Goal: Task Accomplishment & Management: Manage account settings

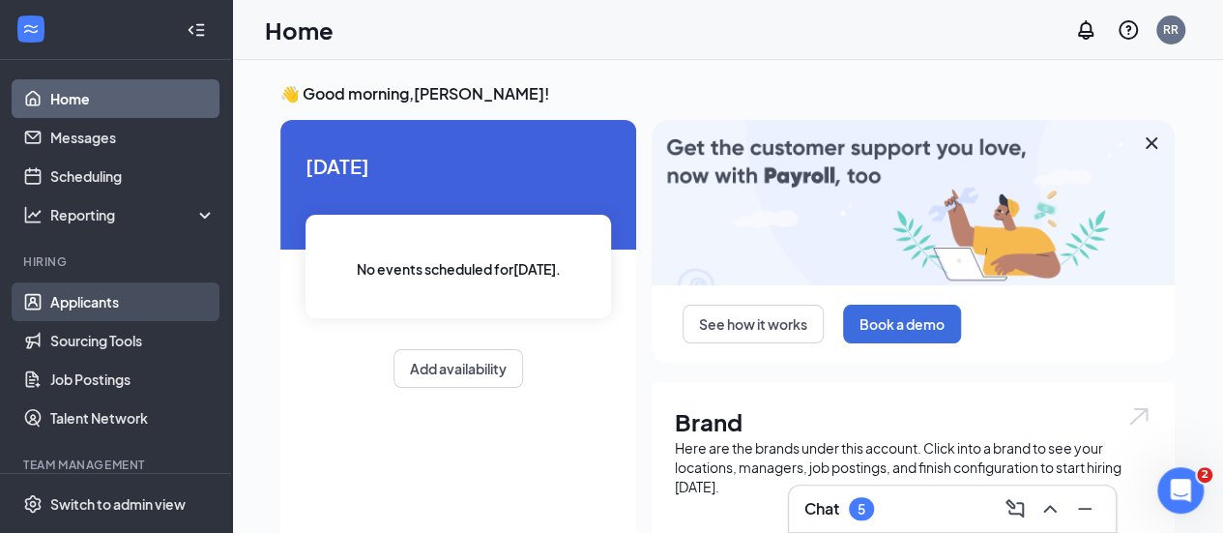
click at [111, 301] on link "Applicants" at bounding box center [132, 301] width 165 height 39
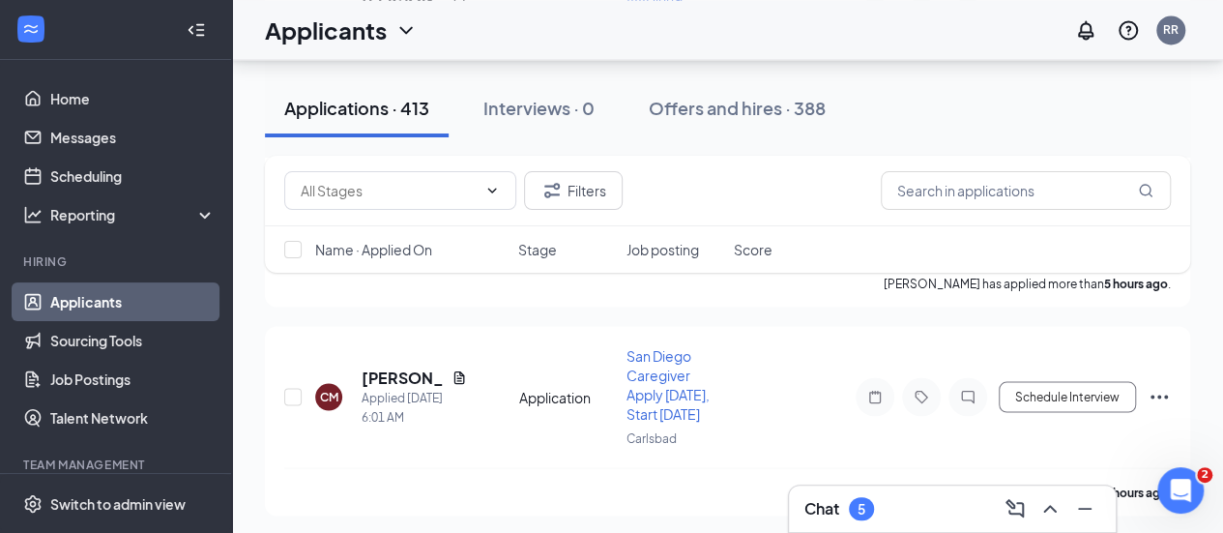
scroll to position [1744, 0]
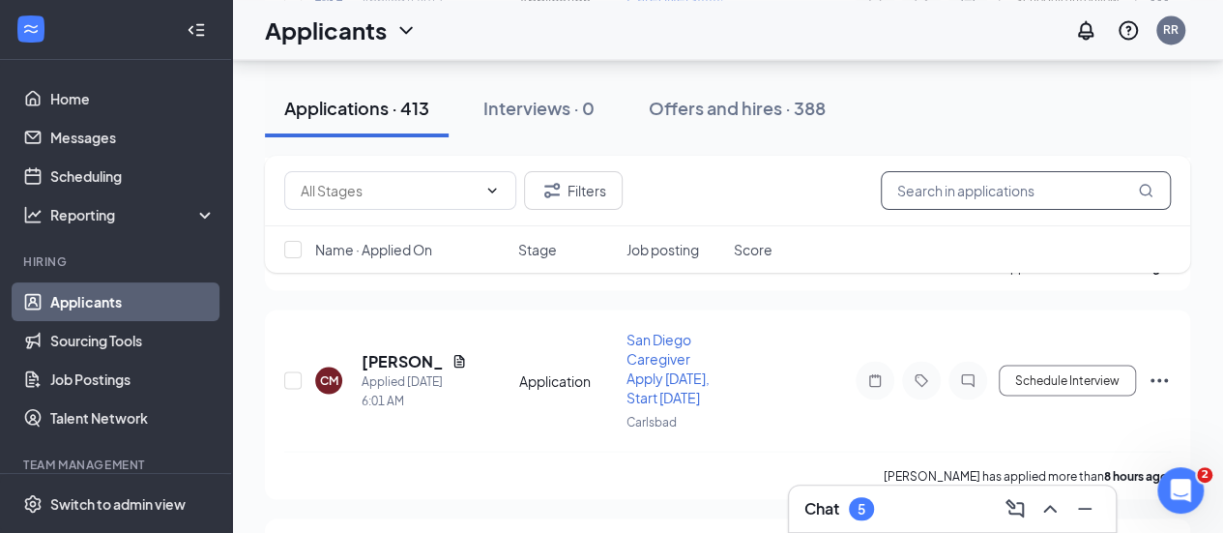
click at [965, 203] on input "text" at bounding box center [1026, 190] width 290 height 39
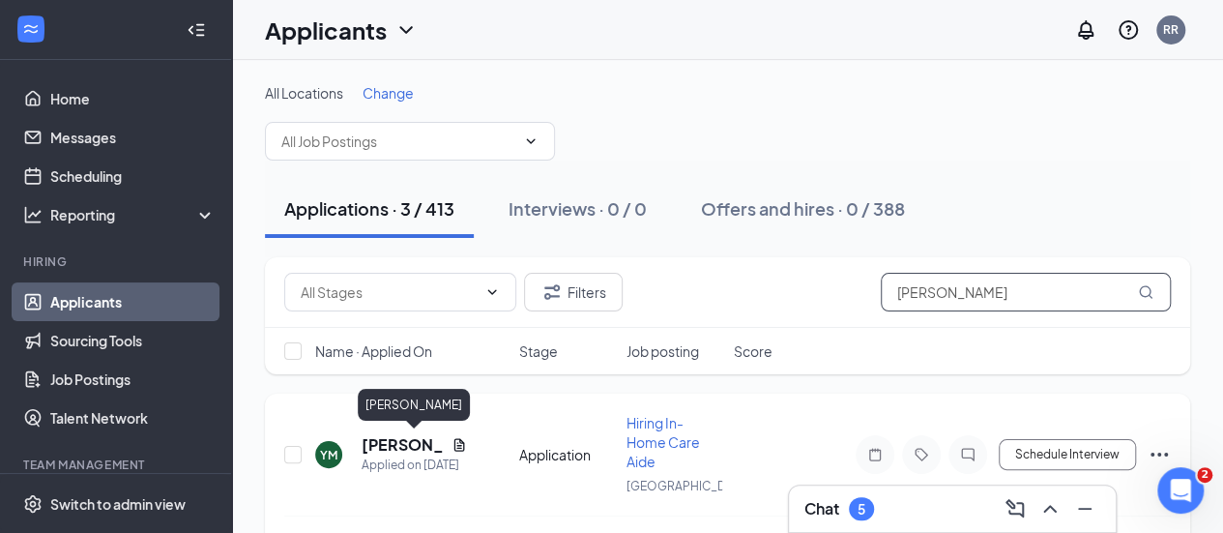
type input "[PERSON_NAME]"
click at [410, 434] on h5 "[PERSON_NAME]" at bounding box center [403, 444] width 82 height 21
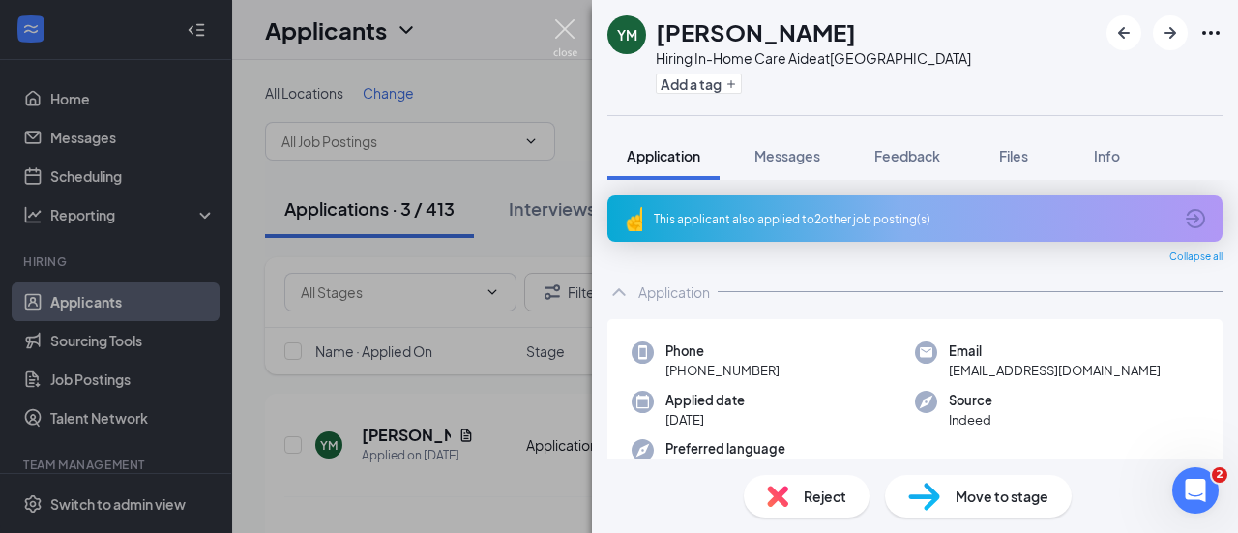
click at [569, 30] on img at bounding box center [565, 38] width 24 height 38
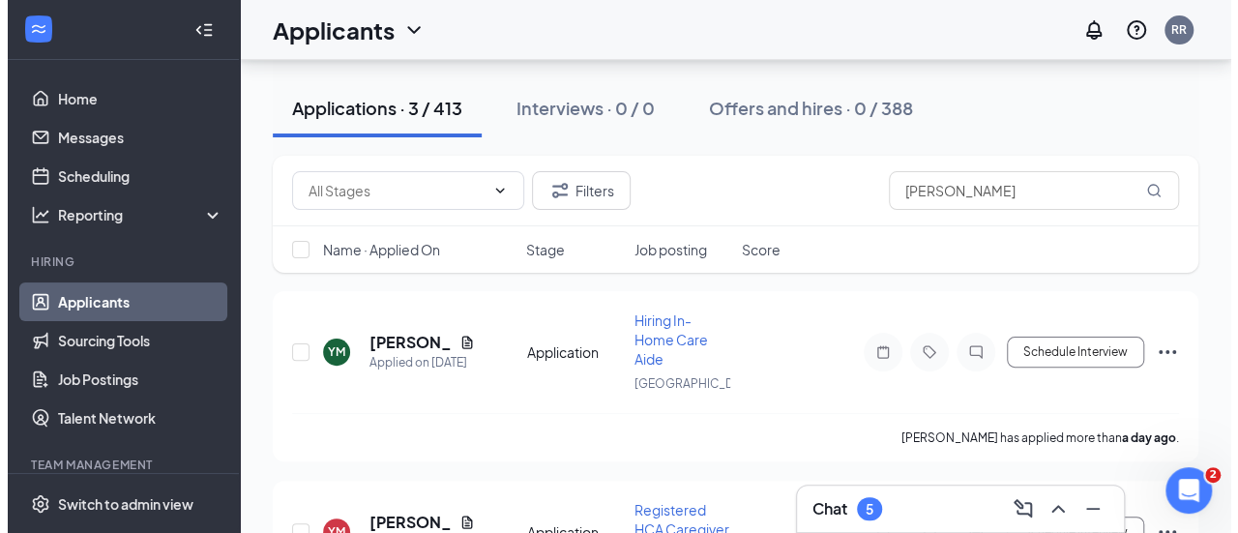
scroll to position [140, 0]
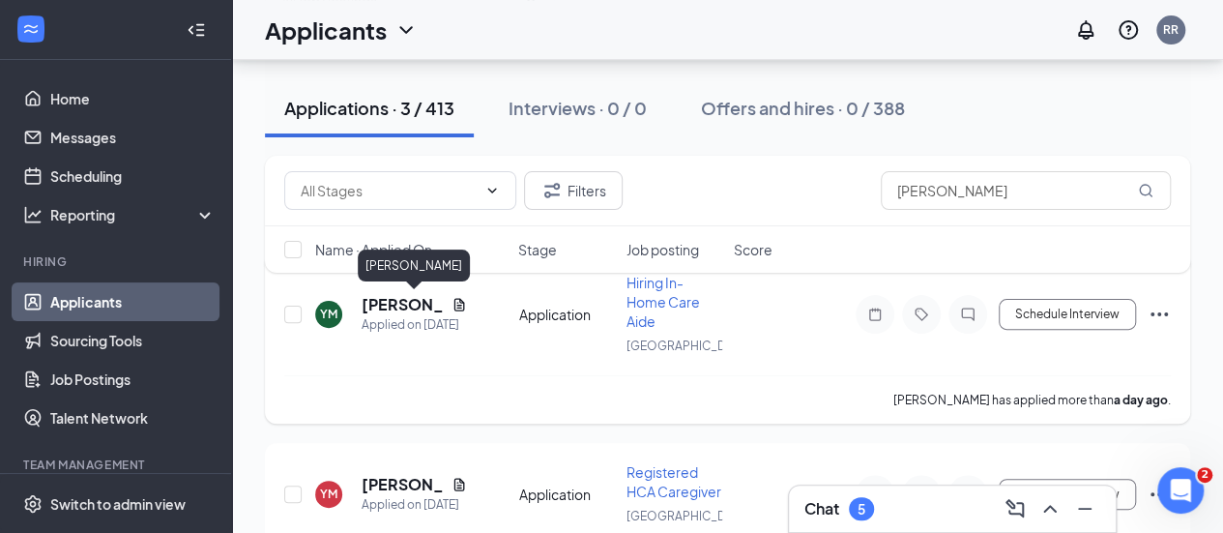
click at [401, 308] on h5 "[PERSON_NAME]" at bounding box center [403, 304] width 82 height 21
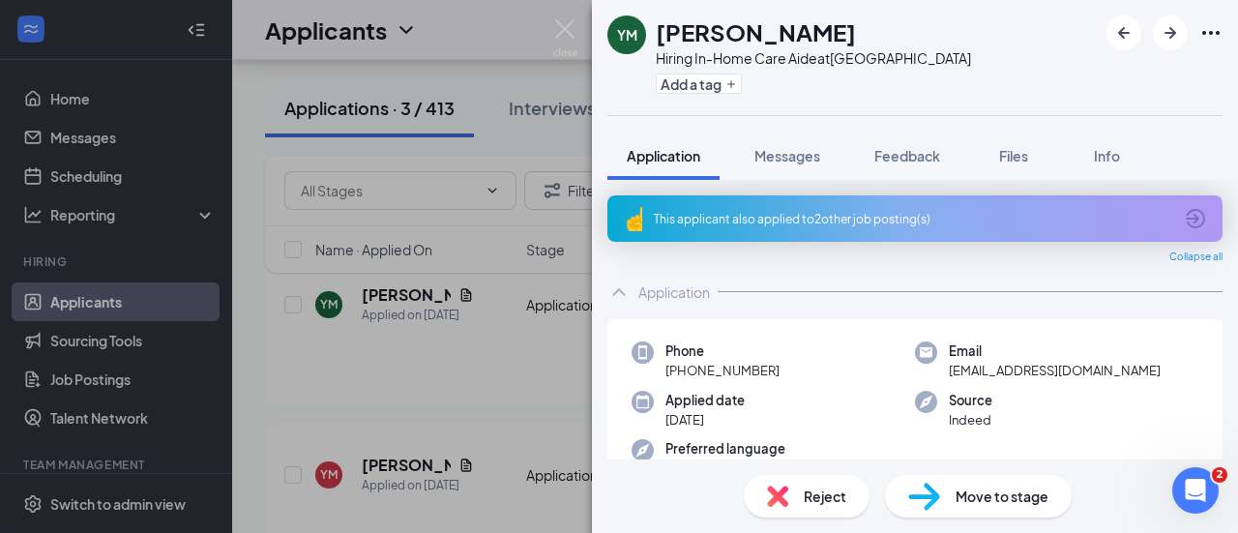
click at [810, 482] on div "Reject" at bounding box center [807, 496] width 126 height 43
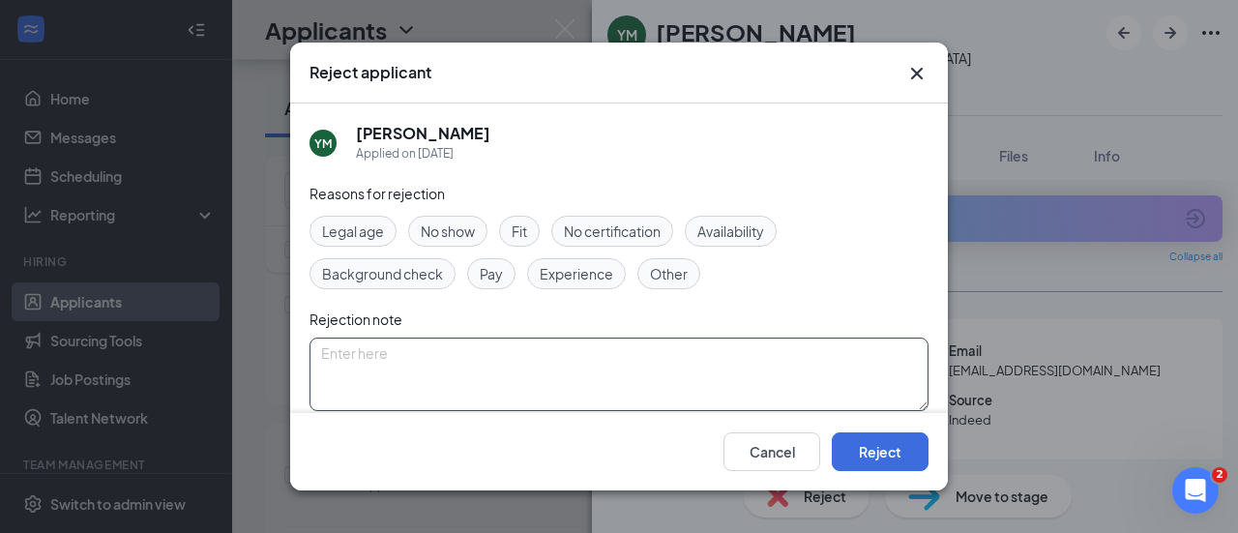
click at [603, 392] on textarea at bounding box center [618, 375] width 619 height 74
type textarea "T"
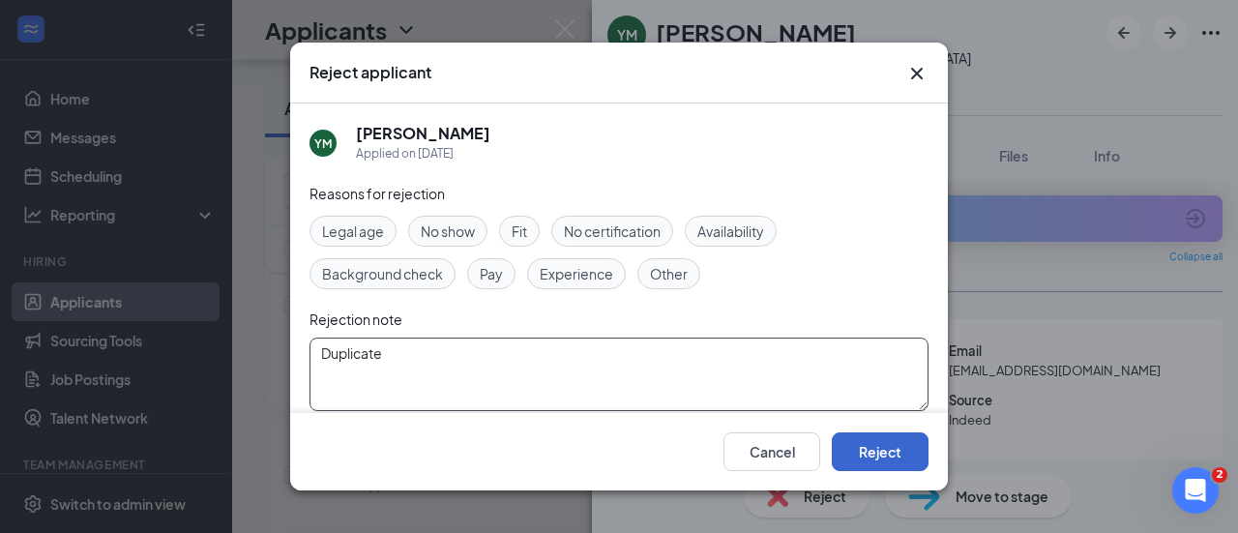
type textarea "Duplicate"
click at [894, 455] on button "Reject" at bounding box center [880, 451] width 97 height 39
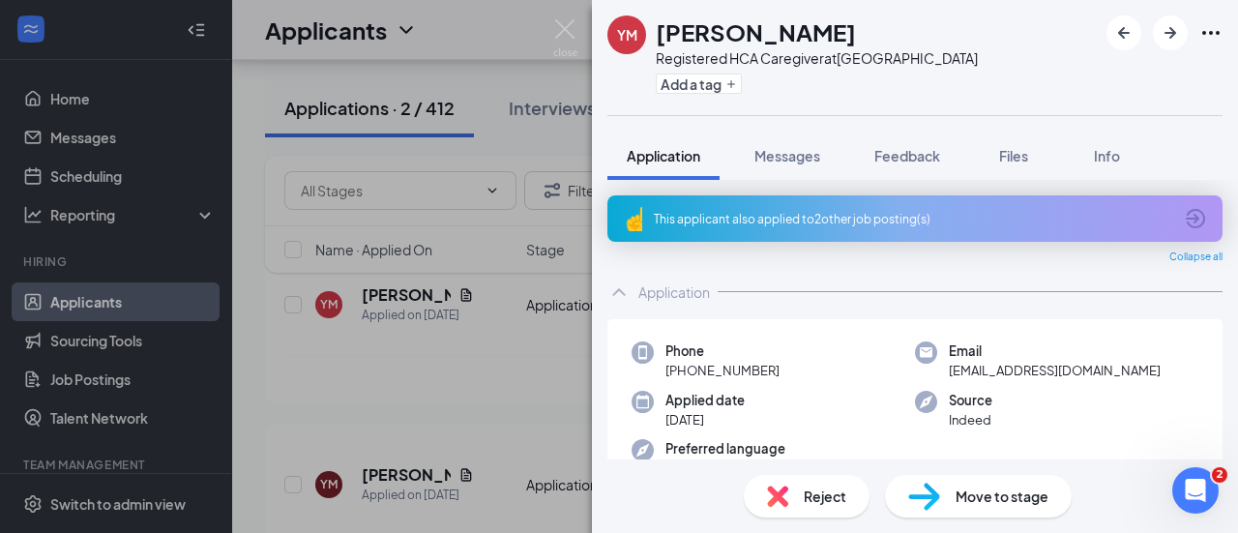
click at [1221, 324] on div "This applicant also applied to 2 other job posting(s) Collapse all Application …" at bounding box center [915, 320] width 646 height 280
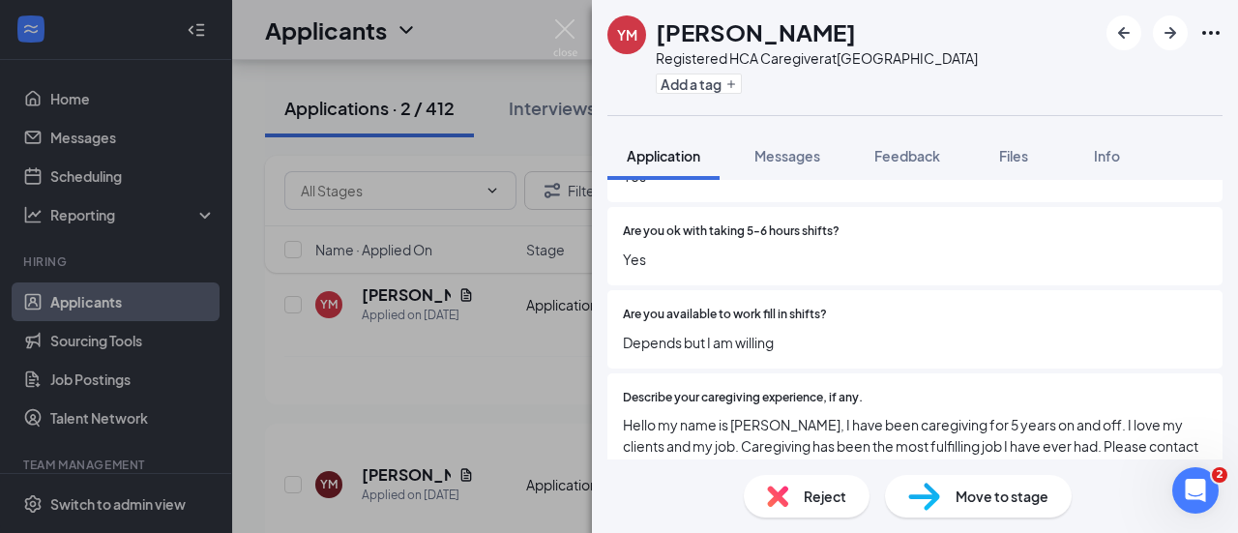
scroll to position [1083, 0]
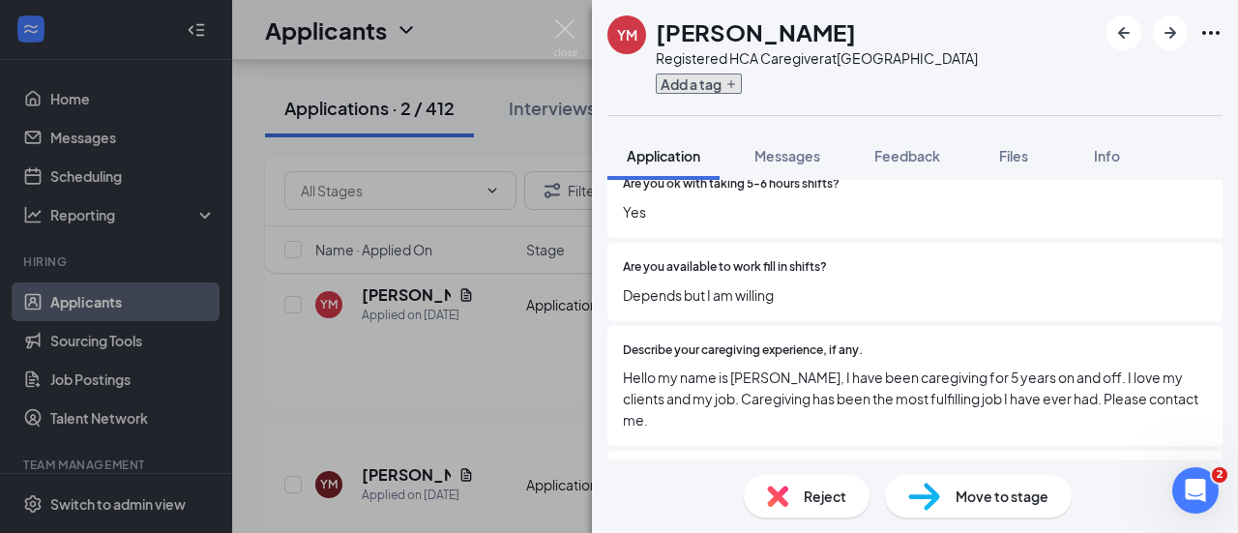
click at [667, 84] on button "Add a tag" at bounding box center [699, 84] width 86 height 20
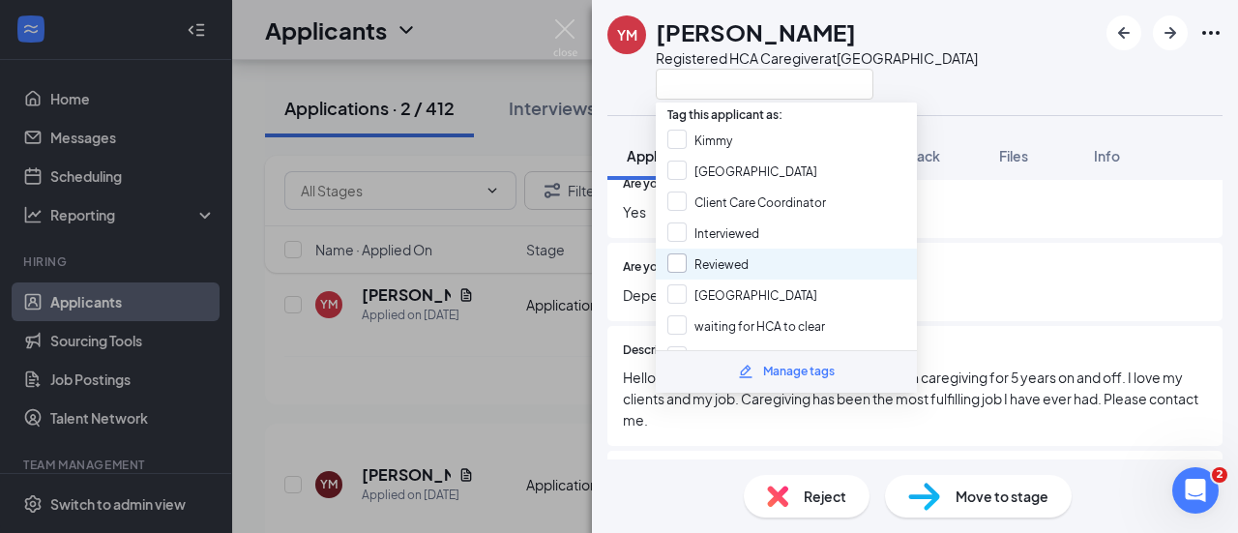
click at [716, 257] on input "Reviewed" at bounding box center [707, 263] width 81 height 21
checkbox input "true"
click at [952, 23] on div "YM [PERSON_NAME] Registered HCA Caregiver at [GEOGRAPHIC_DATA]" at bounding box center [915, 57] width 646 height 115
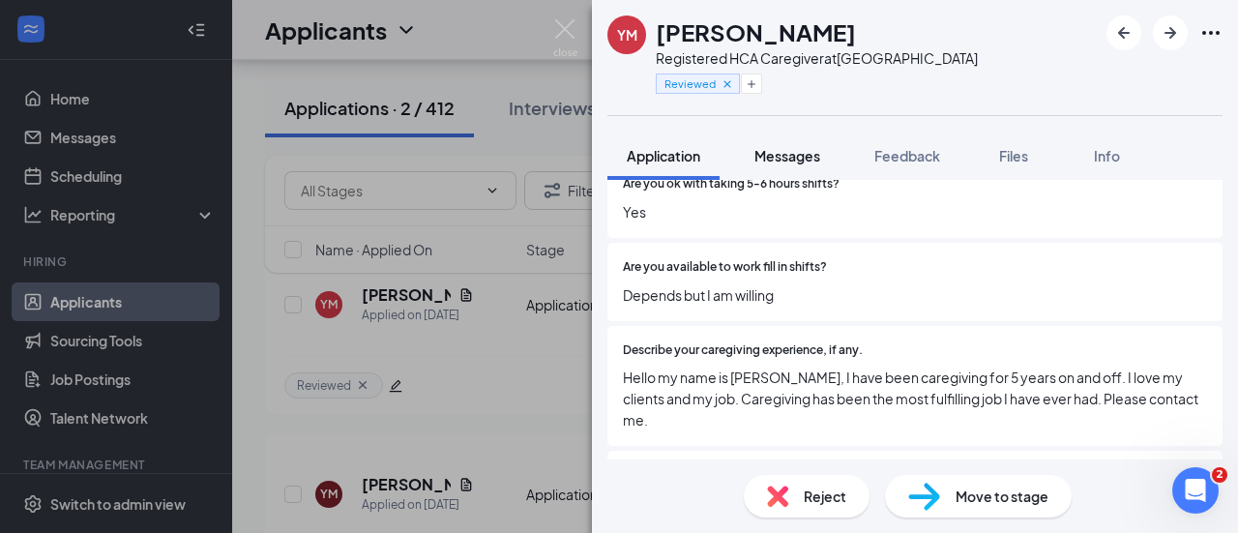
click at [790, 161] on span "Messages" at bounding box center [787, 155] width 66 height 17
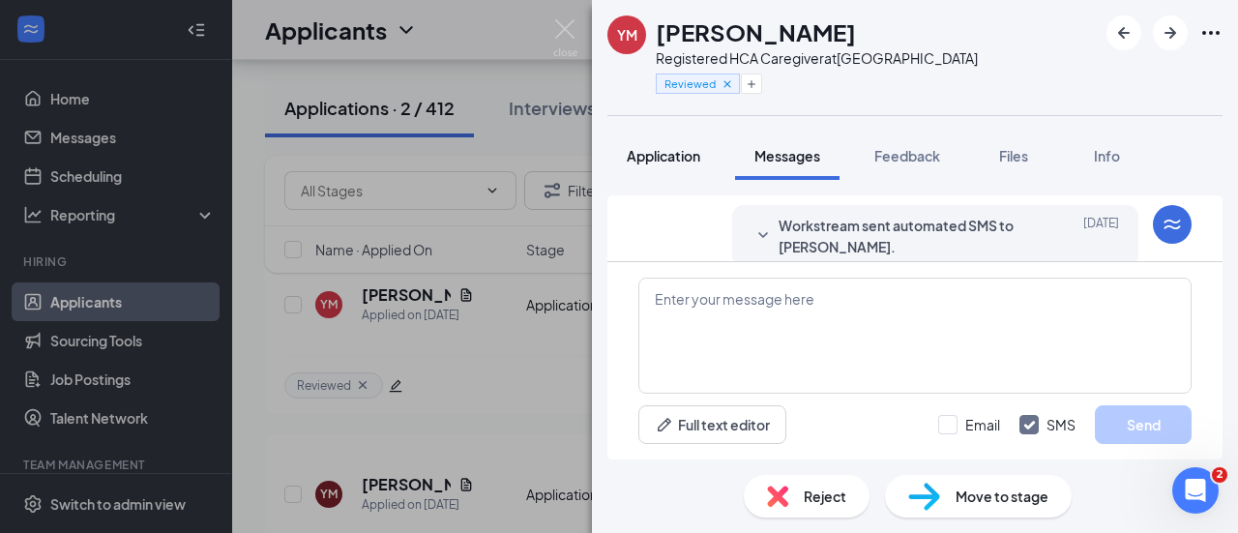
click at [661, 152] on span "Application" at bounding box center [664, 155] width 74 height 17
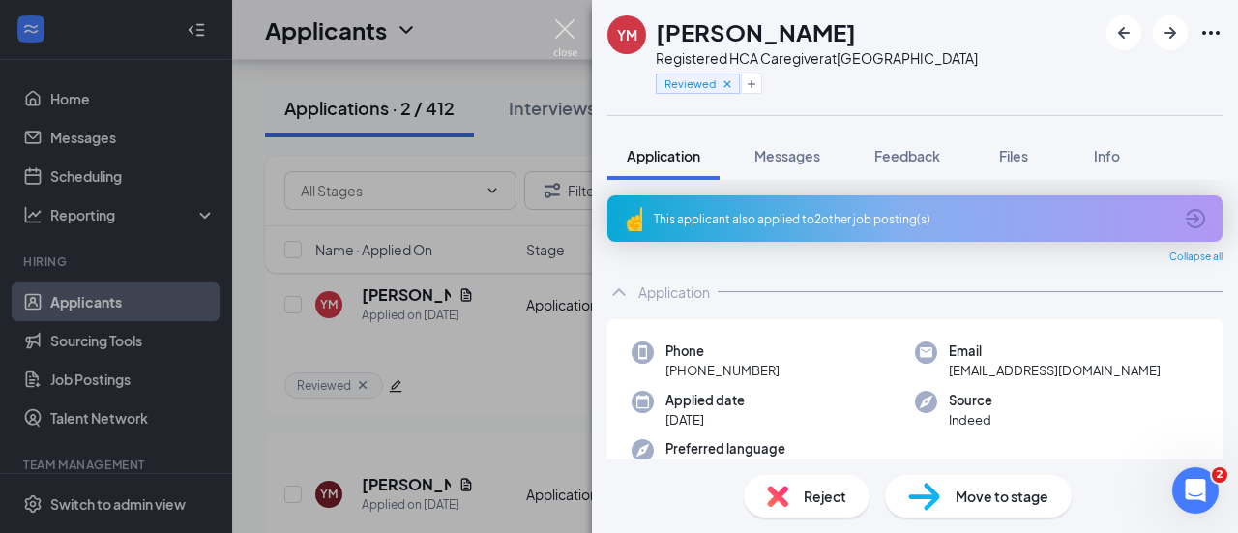
click at [570, 30] on img at bounding box center [565, 38] width 24 height 38
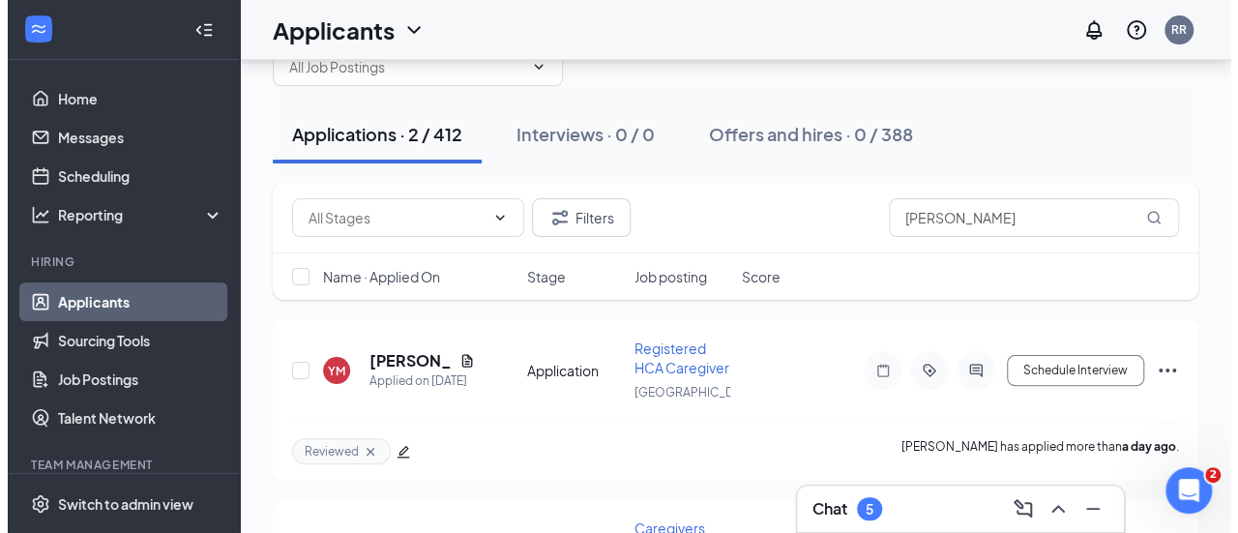
scroll to position [73, 0]
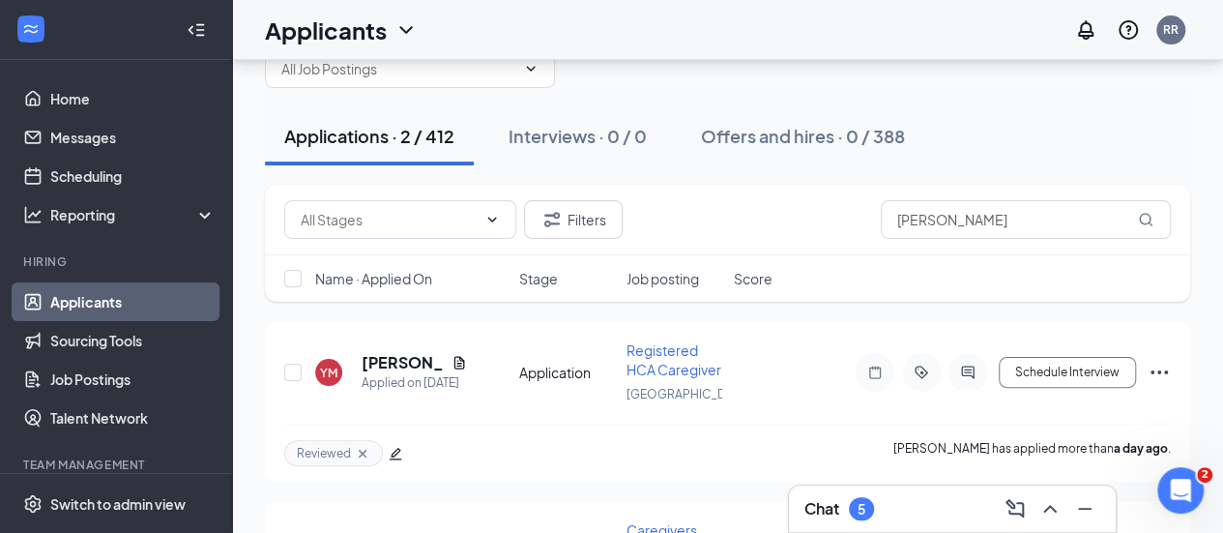
click at [1221, 415] on div "All Locations Change Applications · 2 / 412 Interviews · 0 / 0 Offers and hires…" at bounding box center [727, 340] width 991 height 707
click at [395, 367] on h5 "[PERSON_NAME]" at bounding box center [403, 362] width 82 height 21
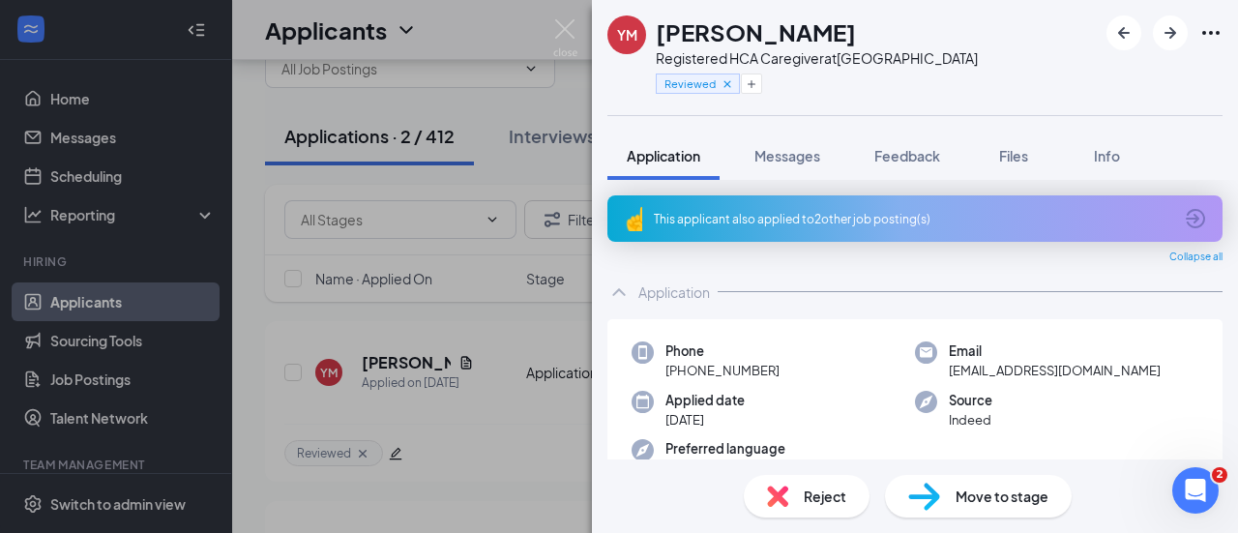
click at [617, 527] on div "Reject Move to stage" at bounding box center [915, 496] width 646 height 74
click at [1219, 280] on div "This applicant also applied to 2 other job posting(s) Collapse all Application …" at bounding box center [915, 320] width 646 height 280
click at [968, 370] on span "[EMAIL_ADDRESS][DOMAIN_NAME]" at bounding box center [1055, 370] width 212 height 19
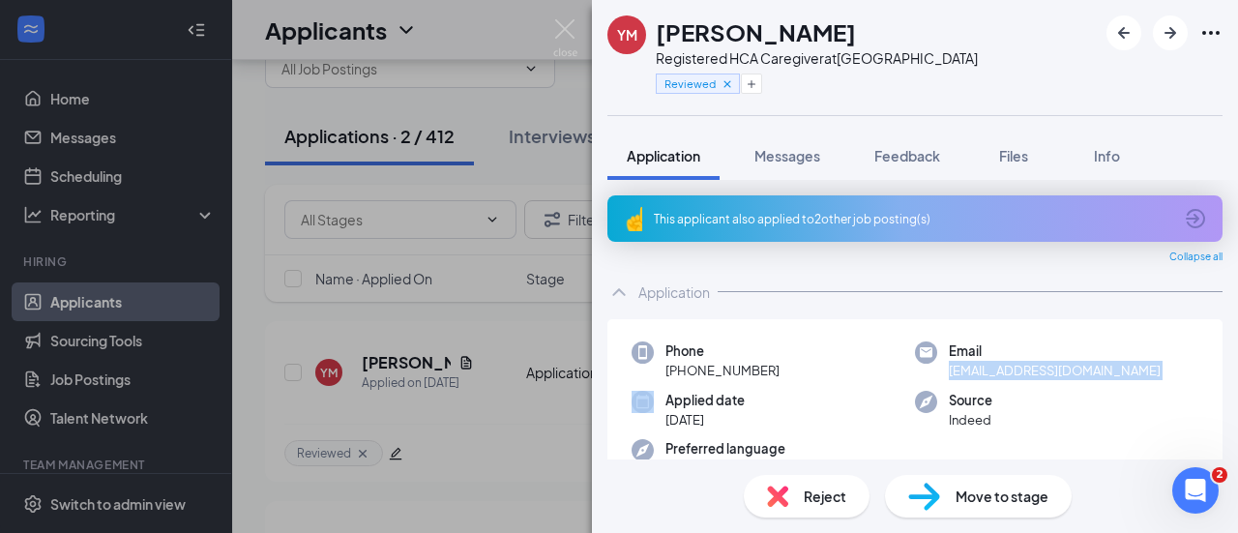
copy span "[EMAIL_ADDRESS][DOMAIN_NAME]"
click at [867, 352] on div "Phone [PHONE_NUMBER]" at bounding box center [773, 361] width 283 height 40
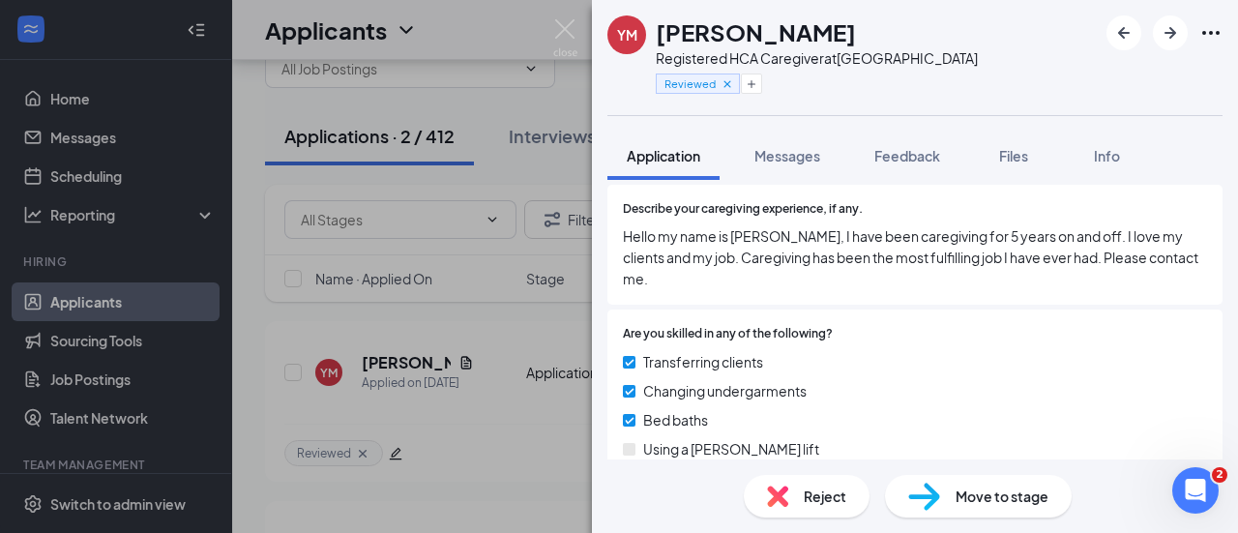
scroll to position [1720, 0]
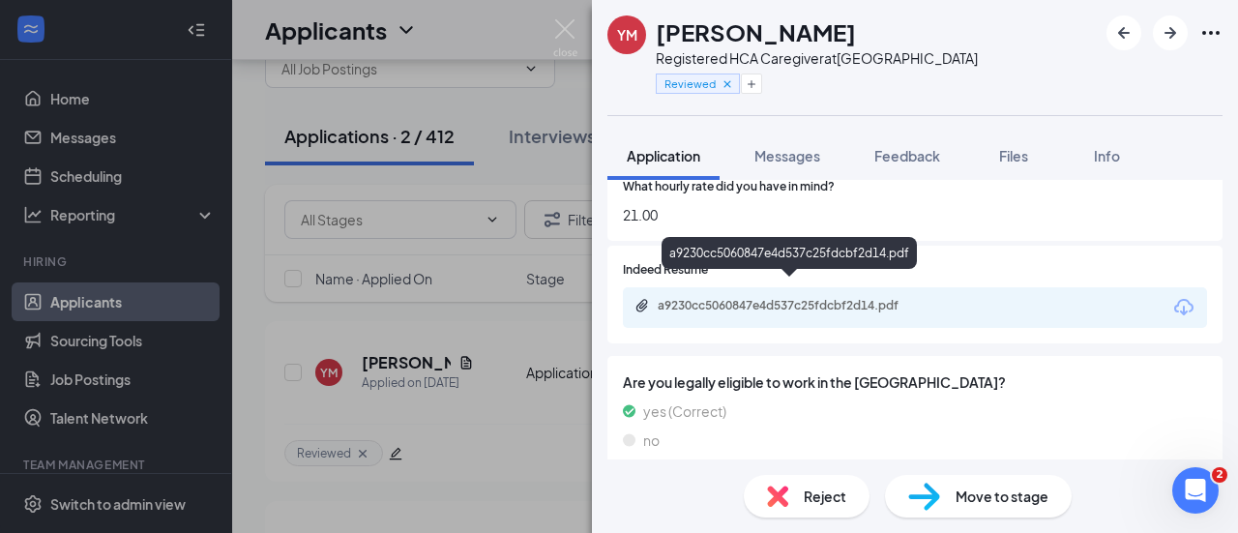
click at [809, 298] on div "a9230cc5060847e4d537c25fdcbf2d14.pdf" at bounding box center [793, 305] width 271 height 15
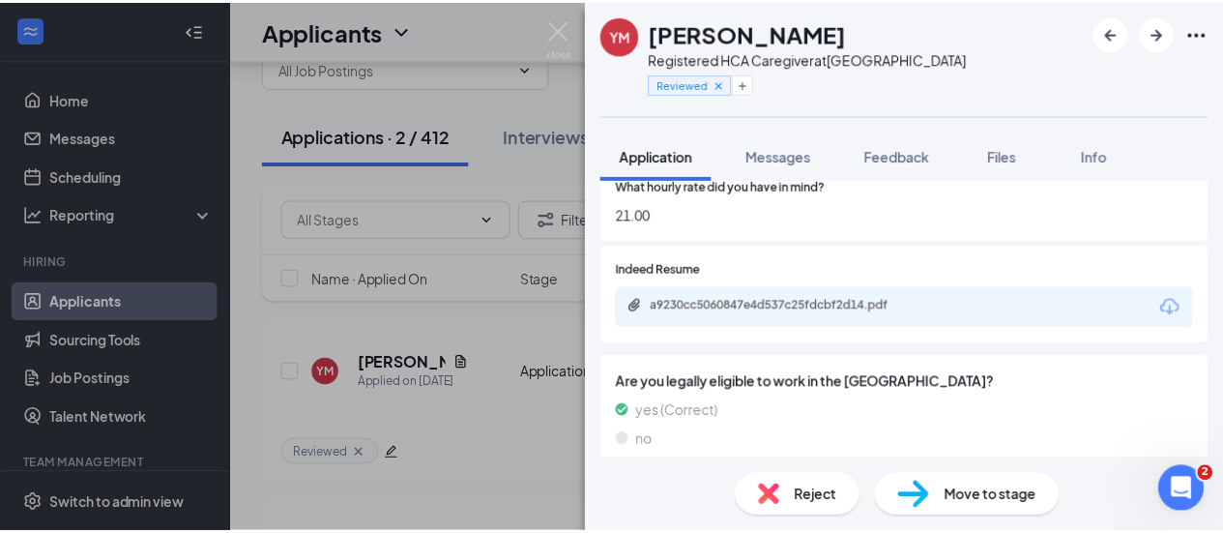
scroll to position [1712, 0]
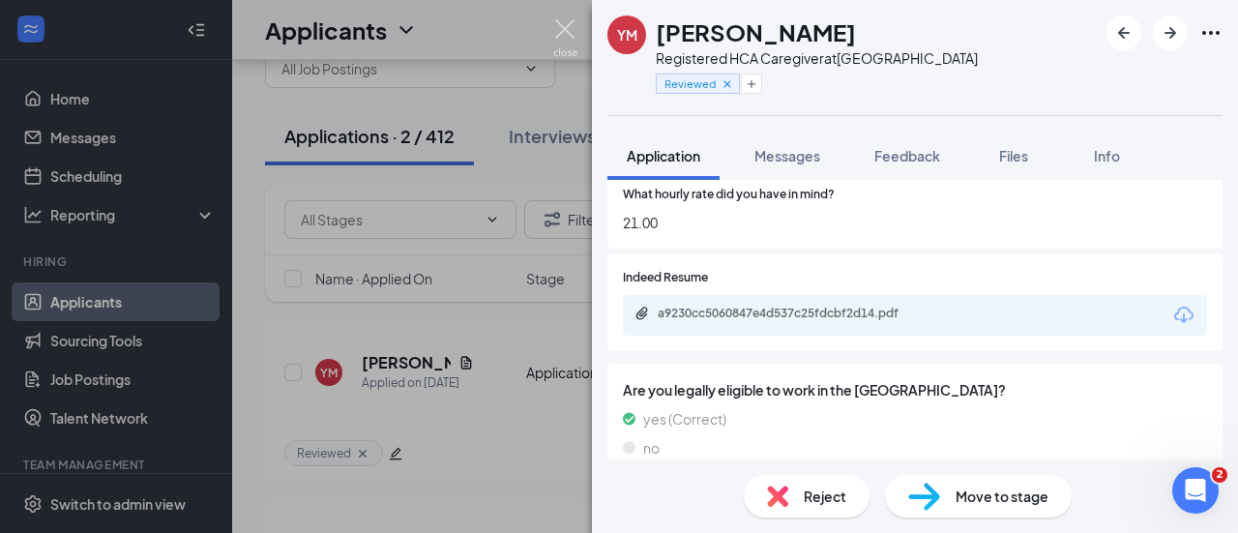
click at [576, 29] on img at bounding box center [565, 38] width 24 height 38
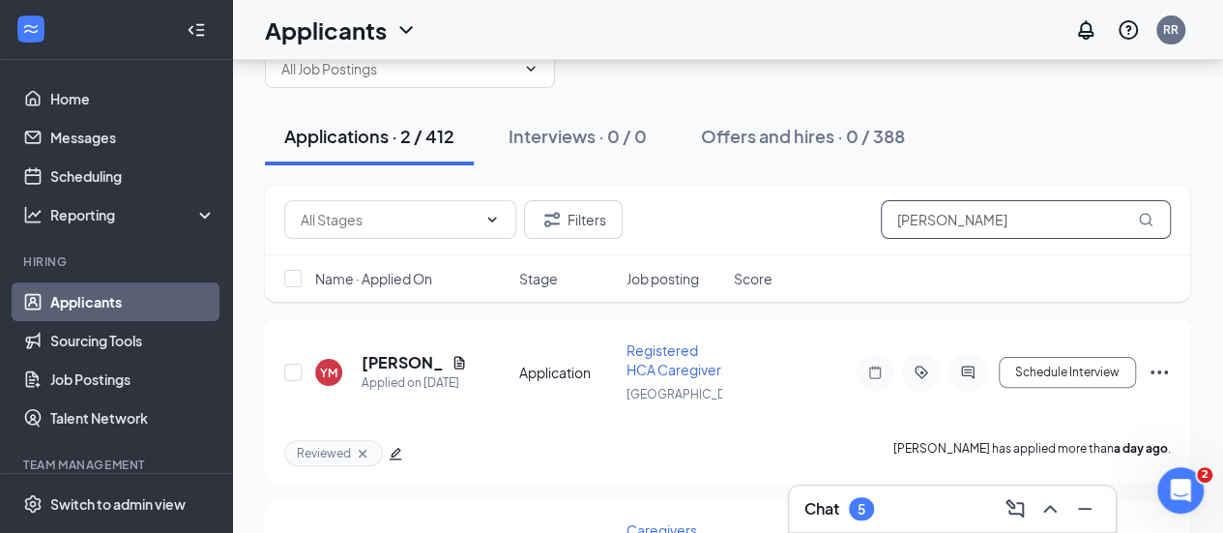
click at [1037, 213] on input "[PERSON_NAME]" at bounding box center [1026, 219] width 290 height 39
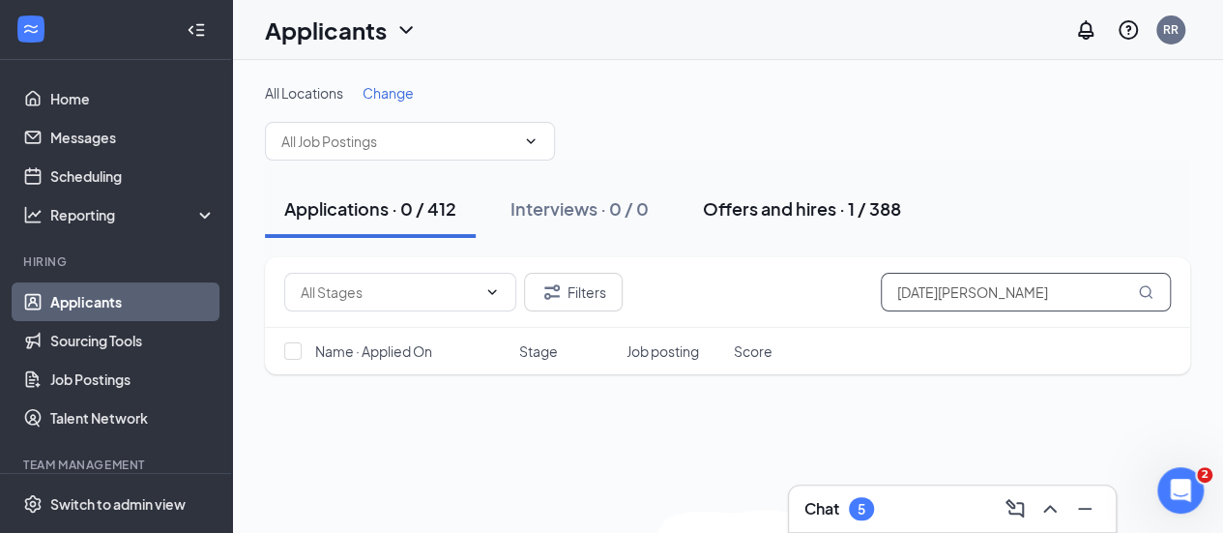
type input "[DATE][PERSON_NAME]"
click at [803, 202] on div "Offers and hires · 1 / 388" at bounding box center [802, 208] width 198 height 24
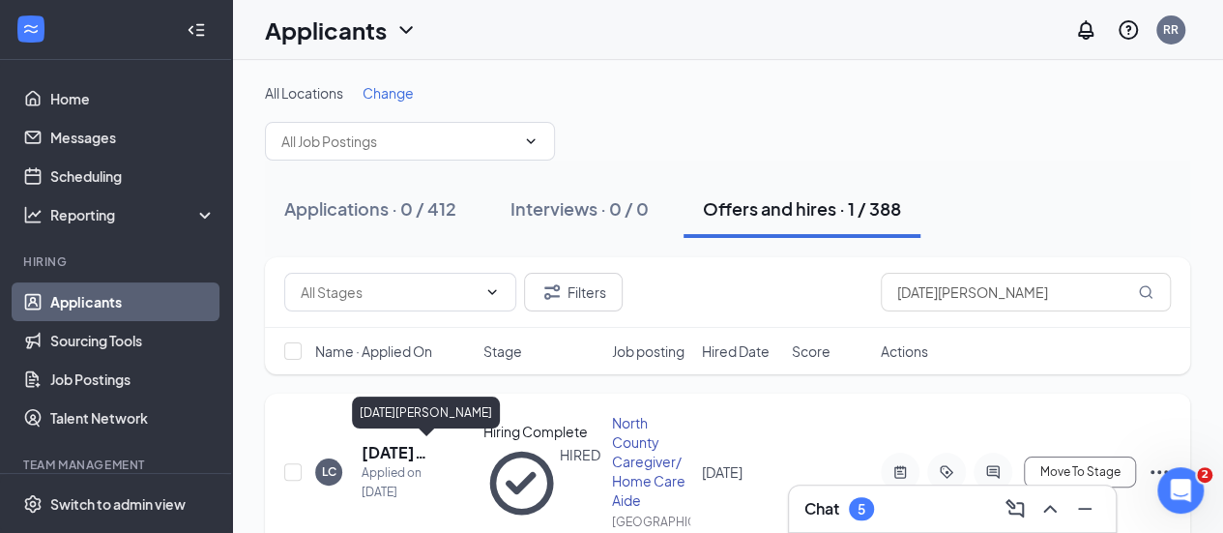
click at [379, 457] on h5 "[DATE][PERSON_NAME]" at bounding box center [397, 452] width 70 height 21
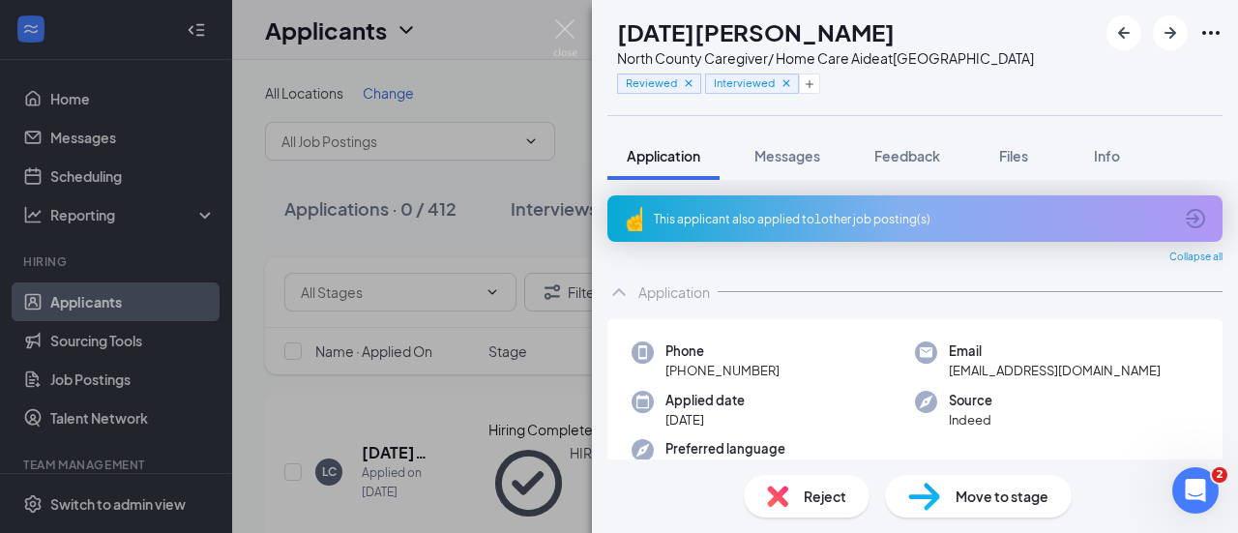
click at [577, 44] on div "LC [DATE][PERSON_NAME] North County Caregiver/ Home Care Aide at [GEOGRAPHIC_DA…" at bounding box center [619, 266] width 1238 height 533
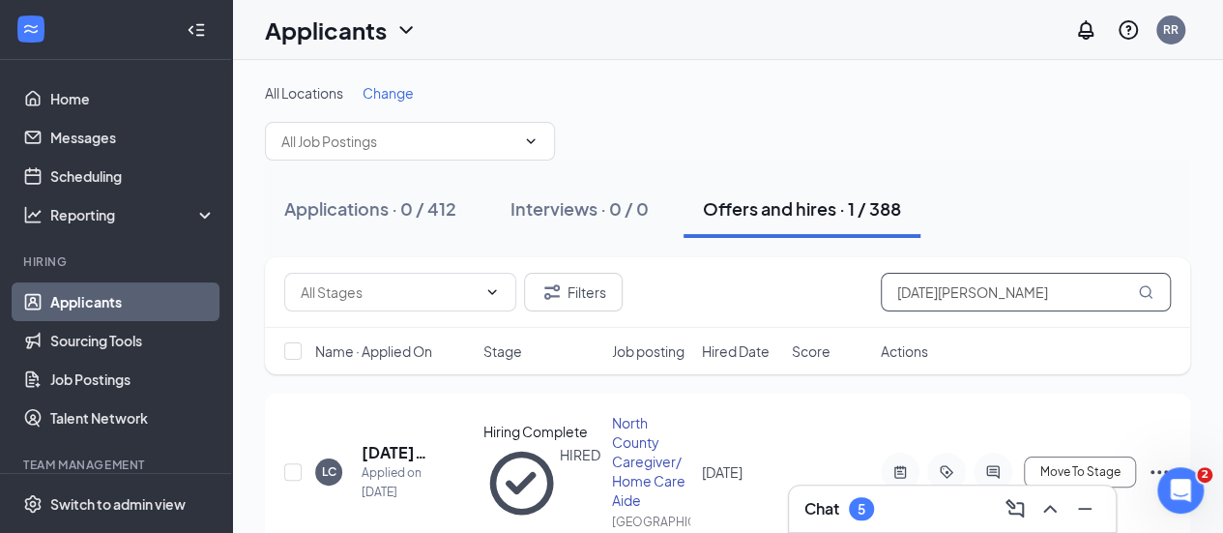
click at [964, 301] on input "[DATE][PERSON_NAME]" at bounding box center [1026, 292] width 290 height 39
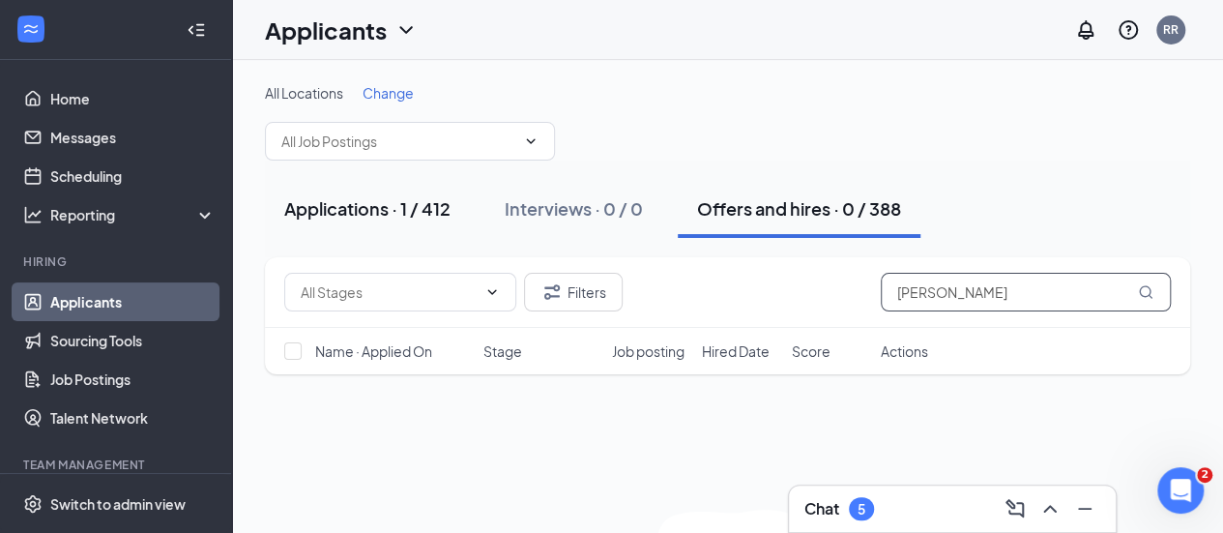
type input "[PERSON_NAME]"
click at [410, 204] on div "Applications · 1 / 412" at bounding box center [367, 208] width 166 height 24
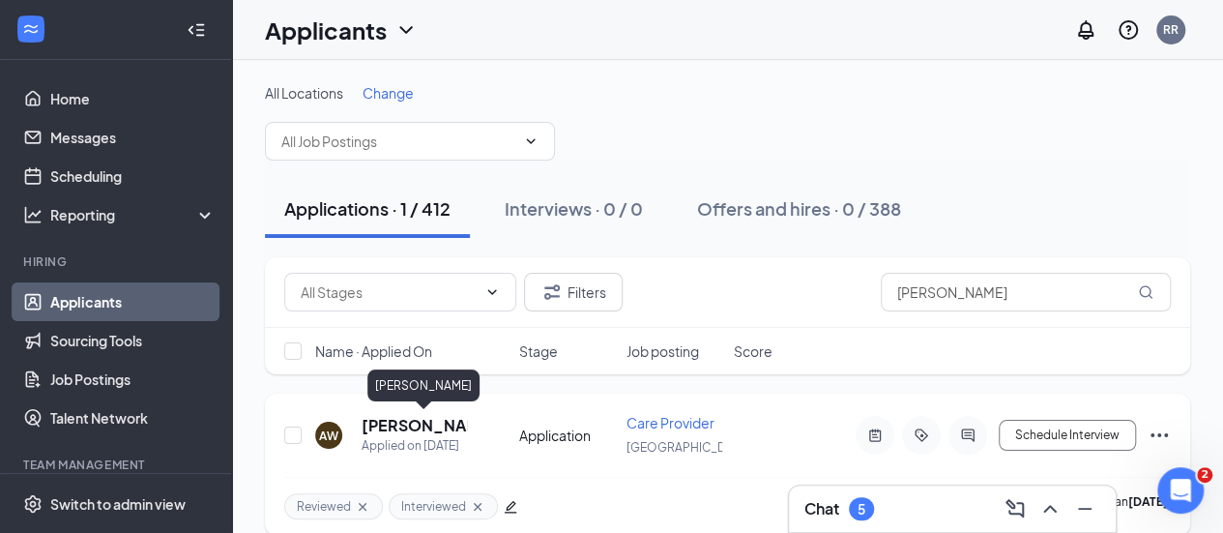
click at [404, 427] on h5 "[PERSON_NAME]" at bounding box center [414, 425] width 105 height 21
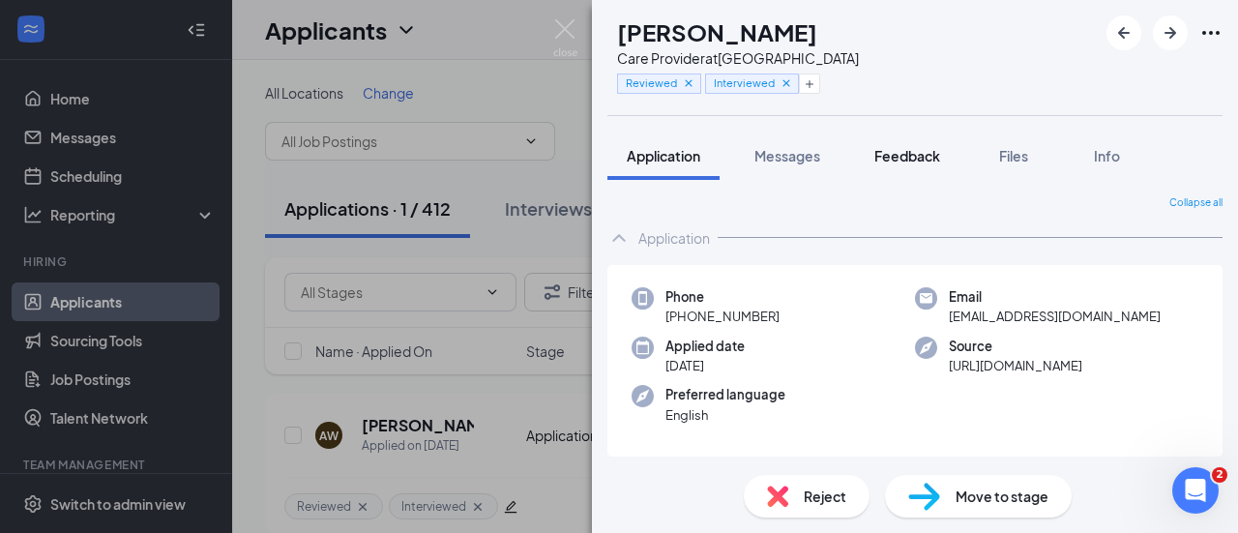
click at [932, 147] on span "Feedback" at bounding box center [907, 155] width 66 height 17
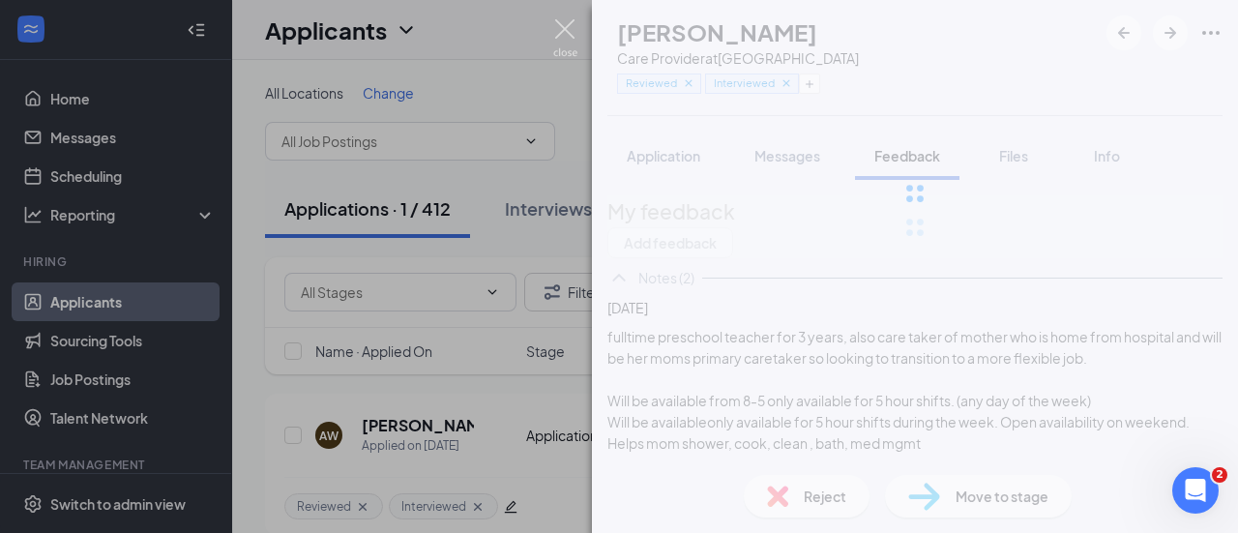
click at [560, 28] on img at bounding box center [565, 38] width 24 height 38
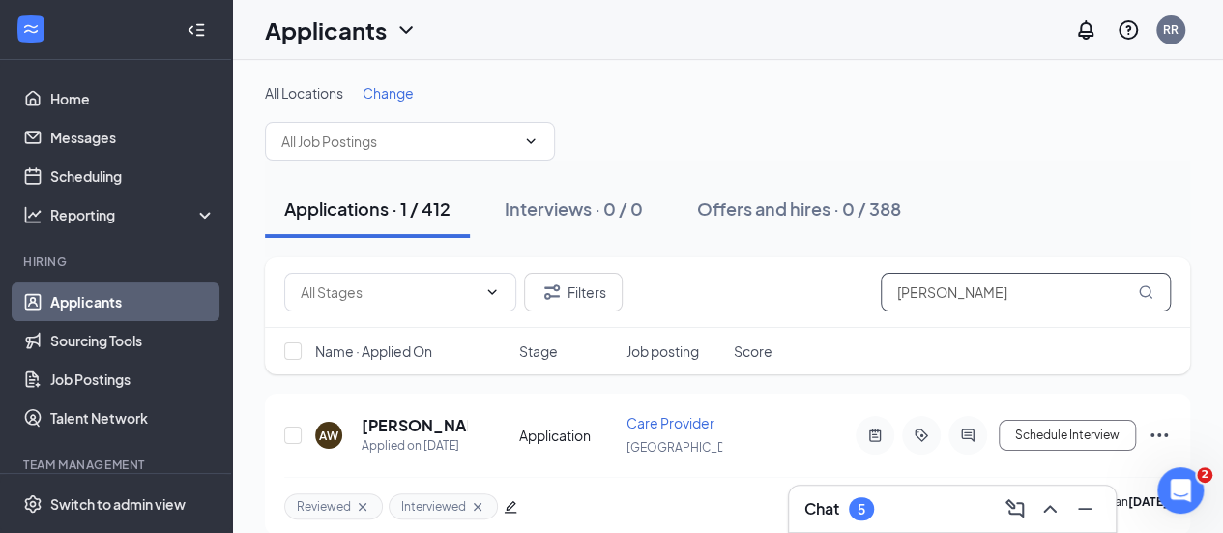
click at [1052, 292] on input "[PERSON_NAME]" at bounding box center [1026, 292] width 290 height 39
click at [934, 301] on input "[PERSON_NAME]" at bounding box center [1026, 292] width 290 height 39
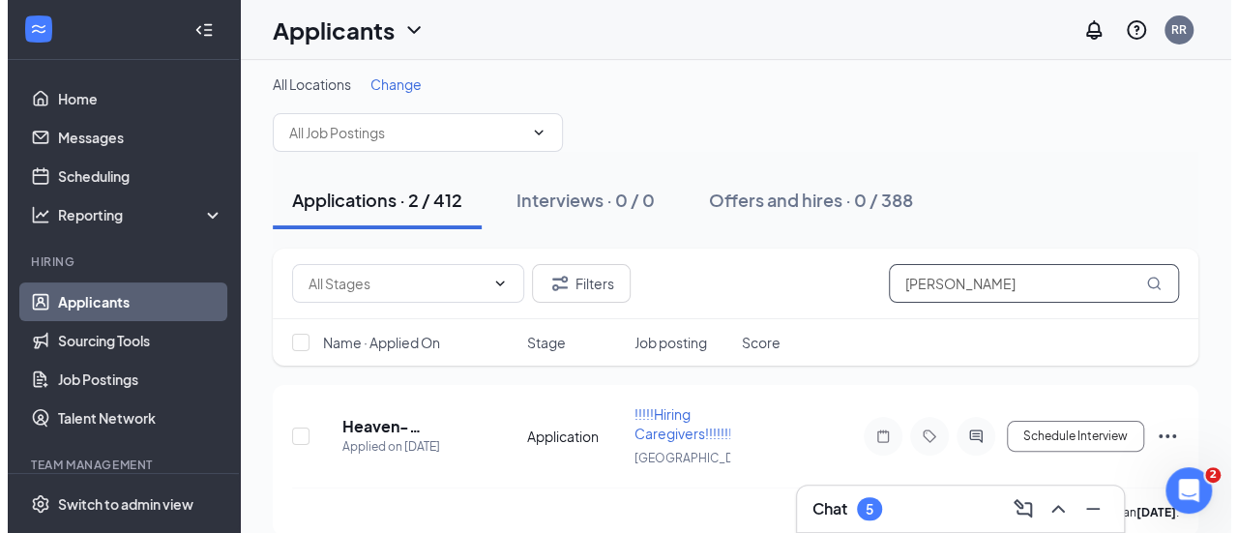
scroll to position [22, 0]
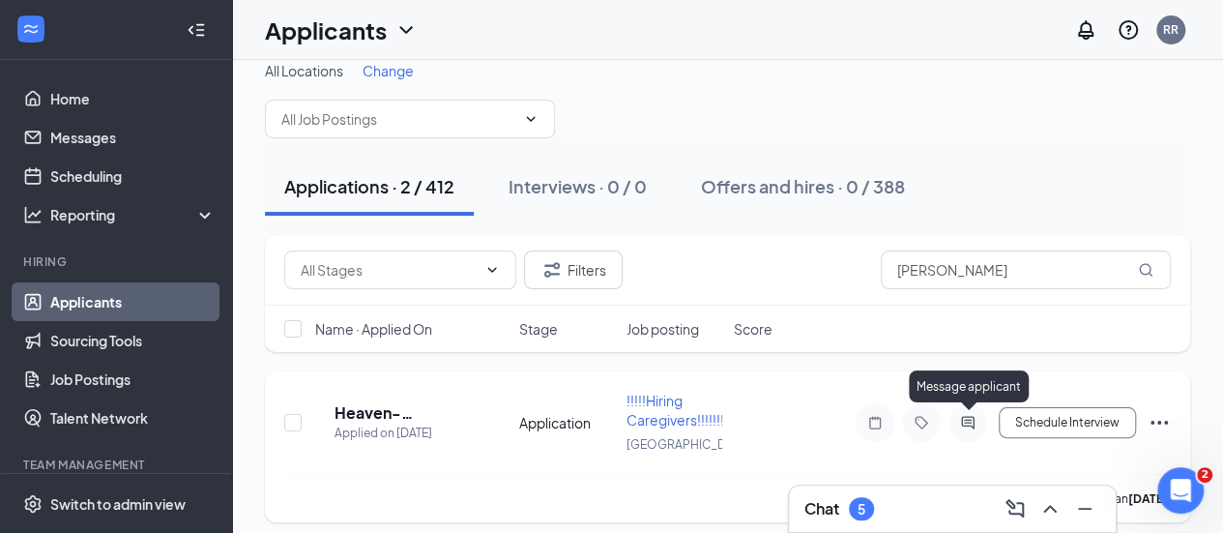
click at [977, 424] on icon "ActiveChat" at bounding box center [968, 422] width 23 height 15
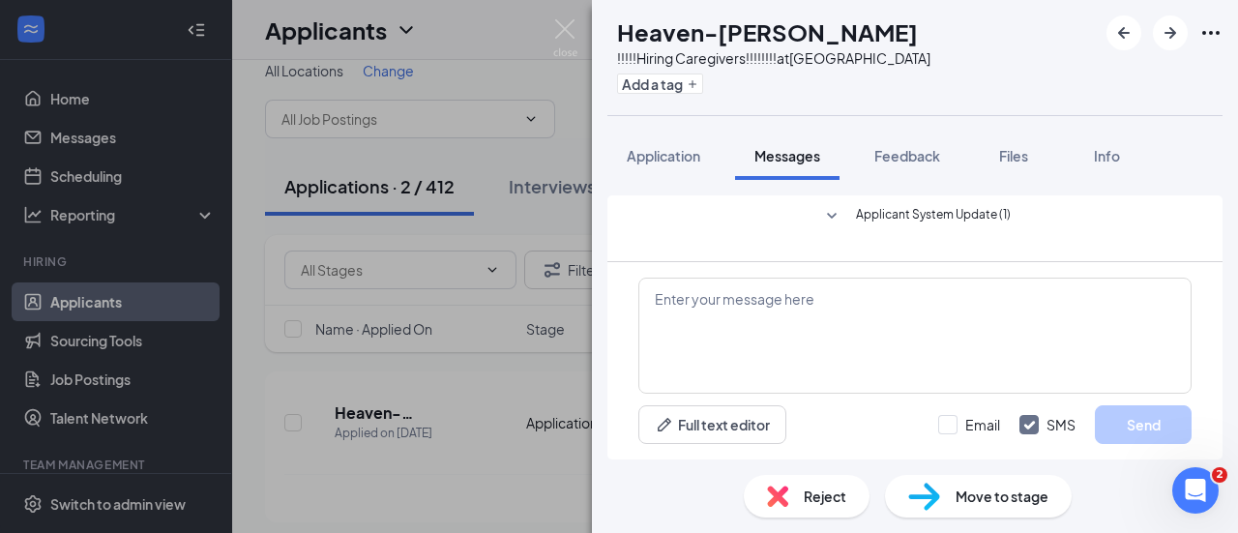
click at [582, 35] on div "HH Heaven-[PERSON_NAME] !!!!!Hiring Caregivers!!!!!!!! at [GEOGRAPHIC_DATA] Add…" at bounding box center [619, 266] width 1238 height 533
click at [573, 35] on img at bounding box center [565, 38] width 24 height 38
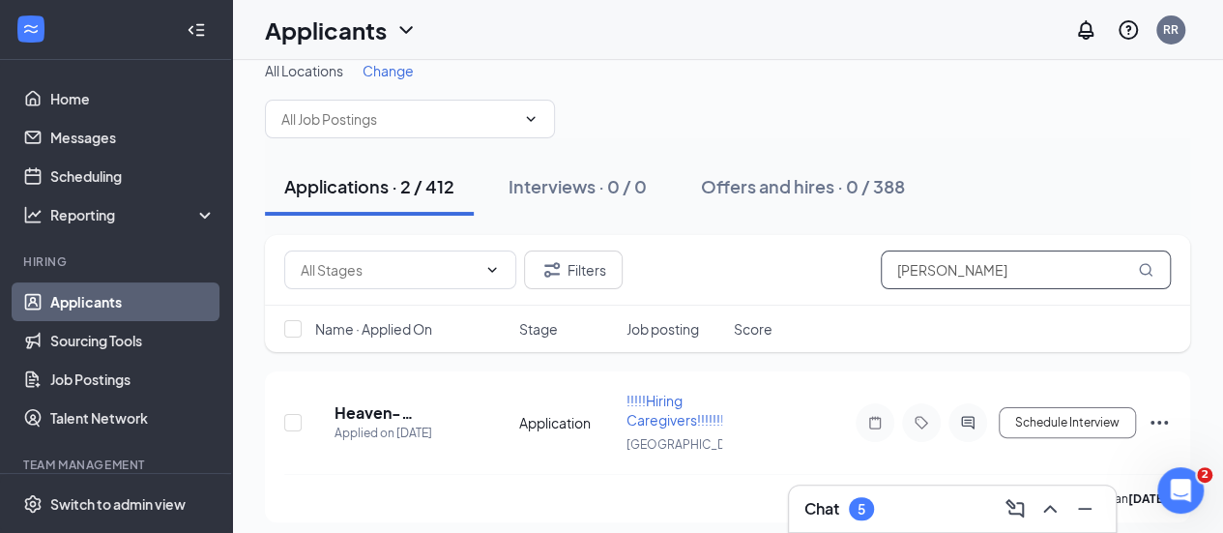
click at [1099, 267] on input "[PERSON_NAME]" at bounding box center [1026, 269] width 290 height 39
click at [921, 491] on div "Chat 5" at bounding box center [952, 509] width 327 height 46
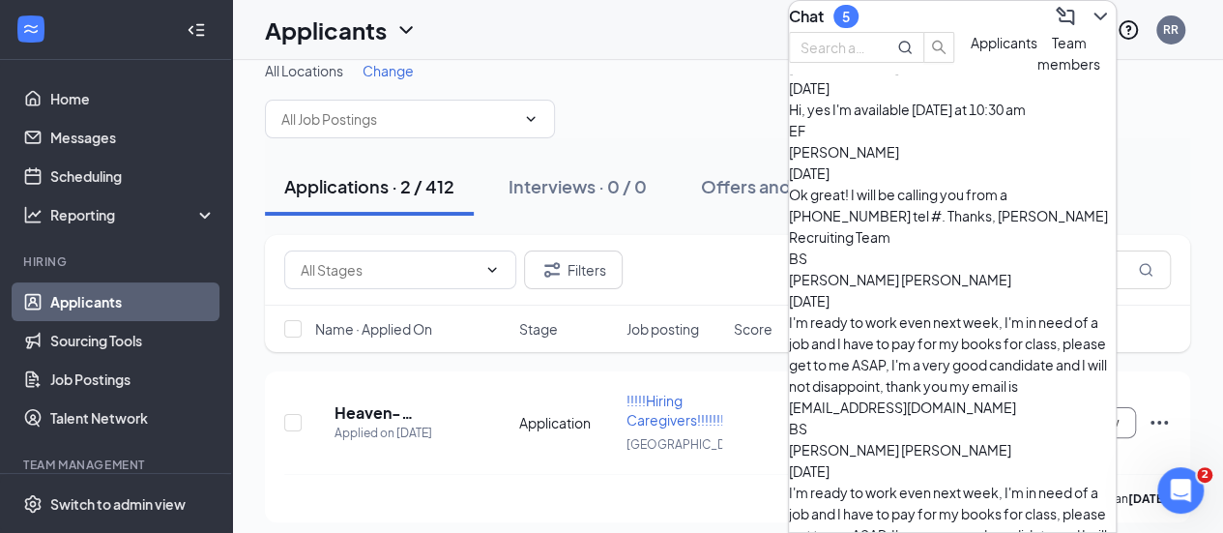
scroll to position [1633, 0]
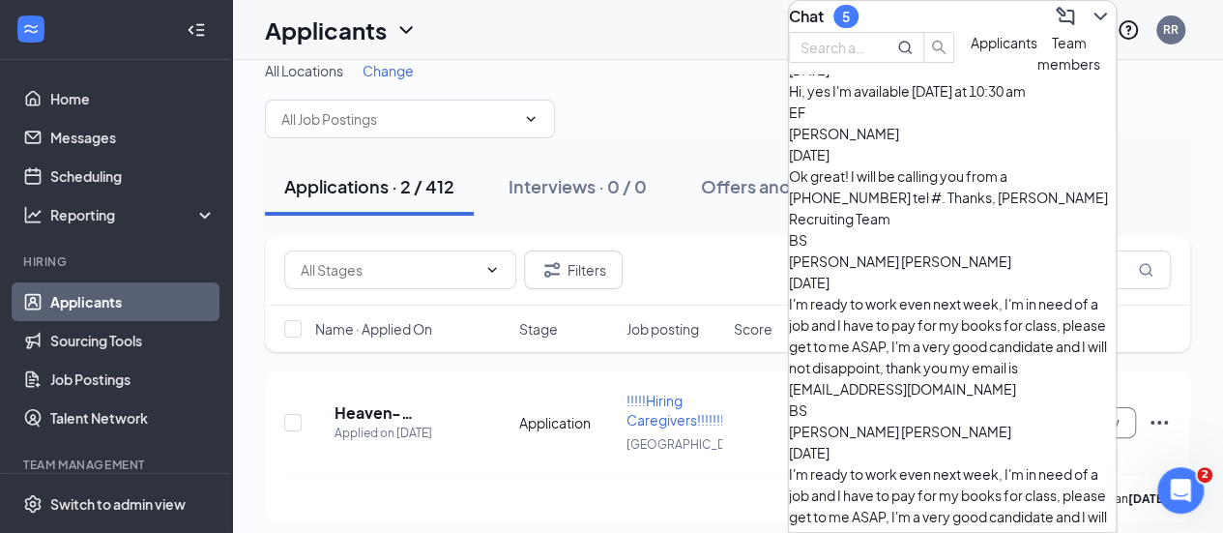
click at [639, 145] on div "Applications · 2 / 412 Interviews · 0 / 0 Offers and hires · 0 / 388" at bounding box center [728, 186] width 926 height 97
click at [1092, 19] on icon "ChevronDown" at bounding box center [1100, 16] width 23 height 23
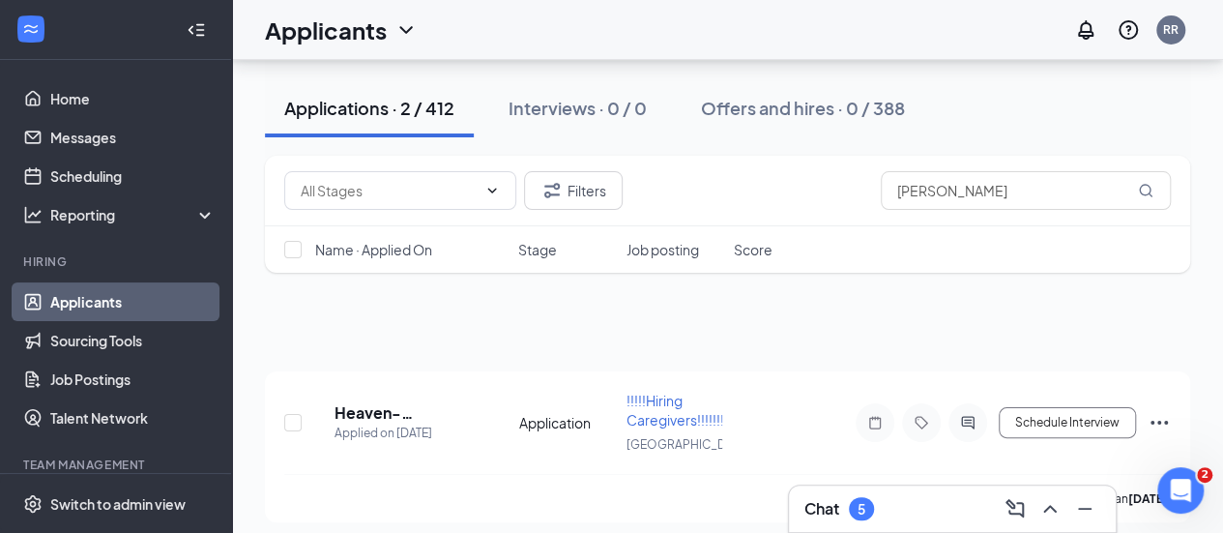
scroll to position [209, 0]
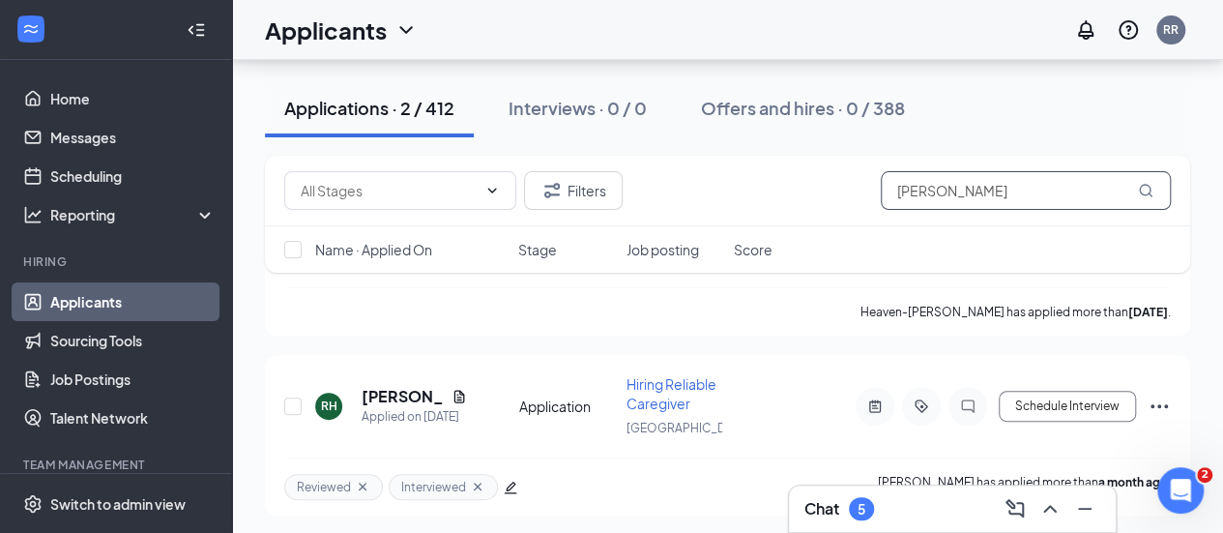
click at [967, 196] on input "[PERSON_NAME]" at bounding box center [1026, 190] width 290 height 39
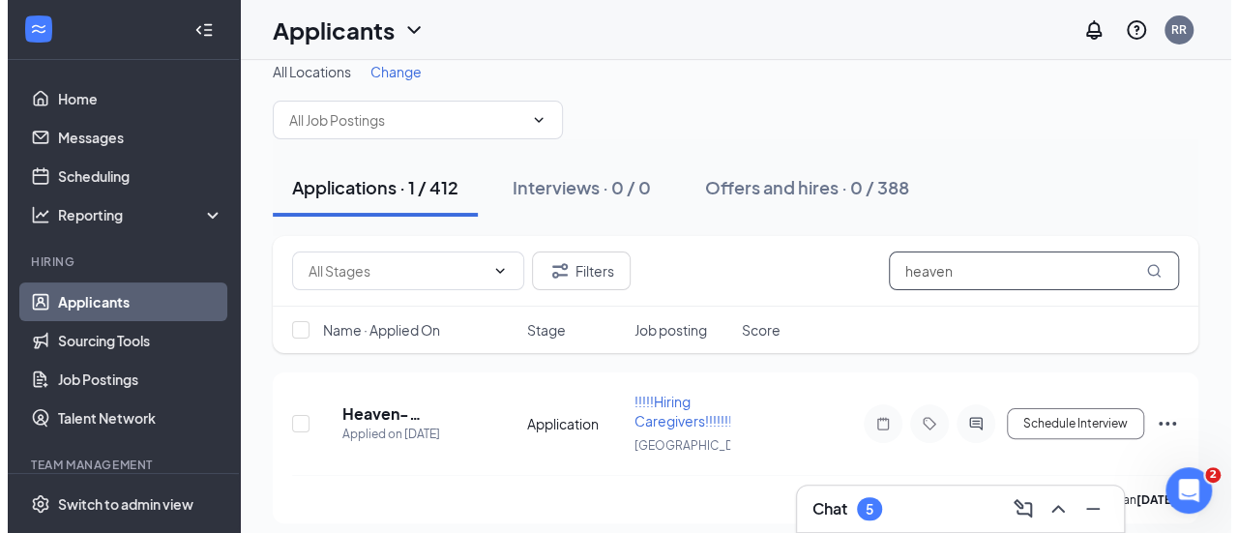
scroll to position [32, 0]
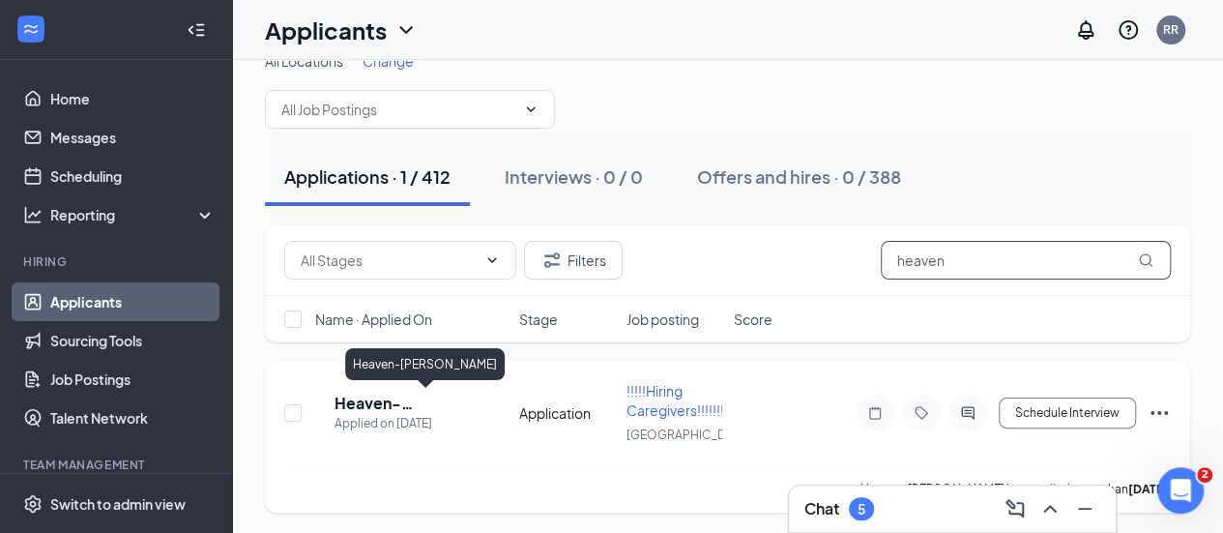
type input "heaven"
click at [383, 405] on h5 "Heaven-[PERSON_NAME]" at bounding box center [387, 403] width 105 height 21
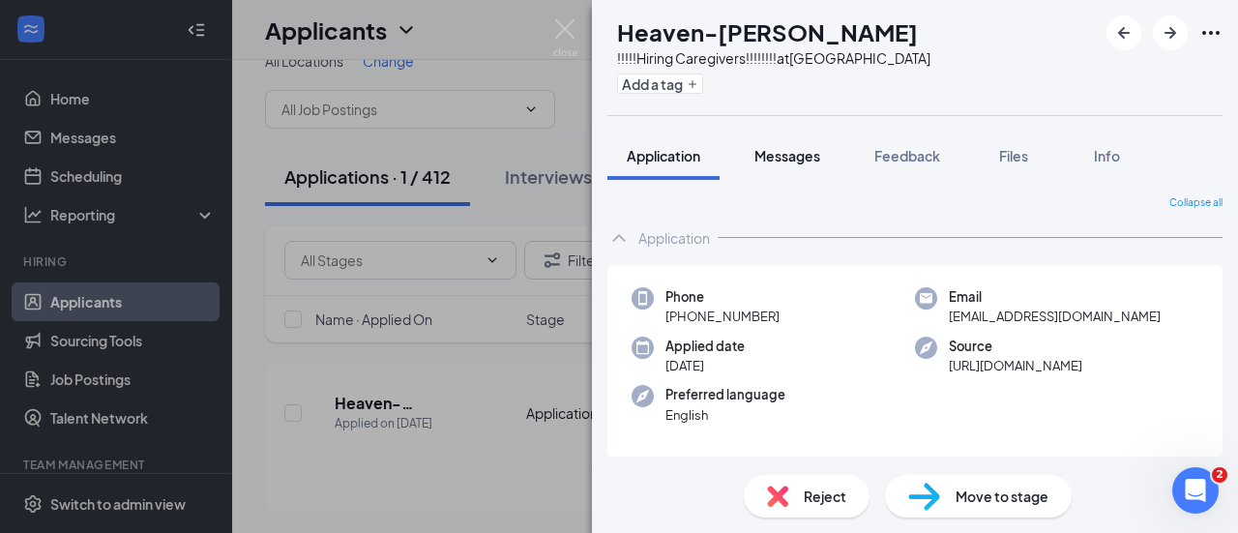
click at [778, 162] on span "Messages" at bounding box center [787, 155] width 66 height 17
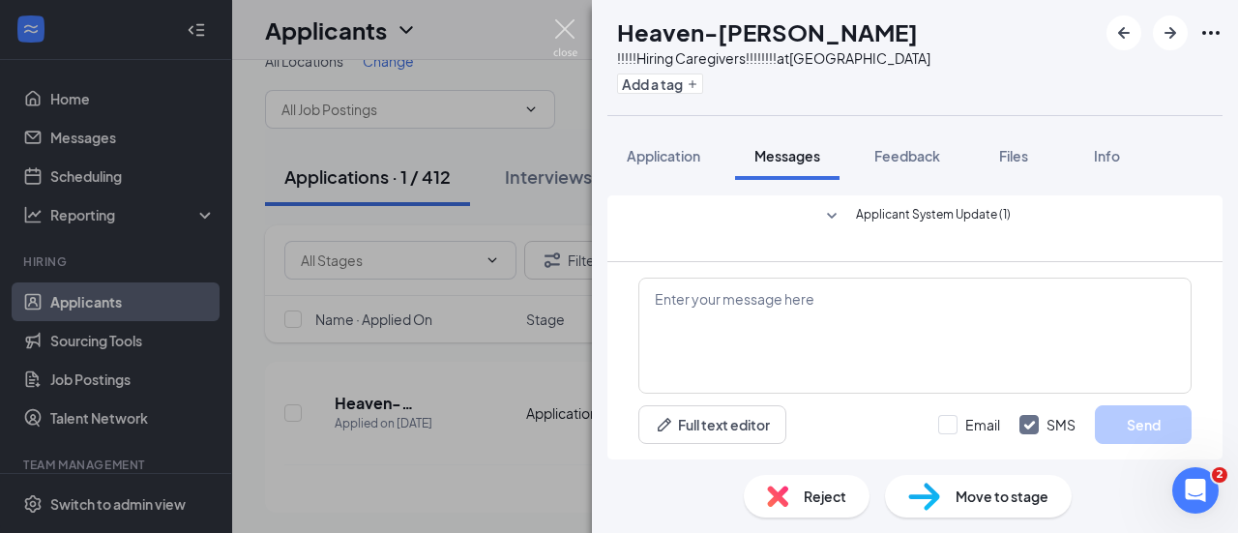
click at [560, 34] on img at bounding box center [565, 38] width 24 height 38
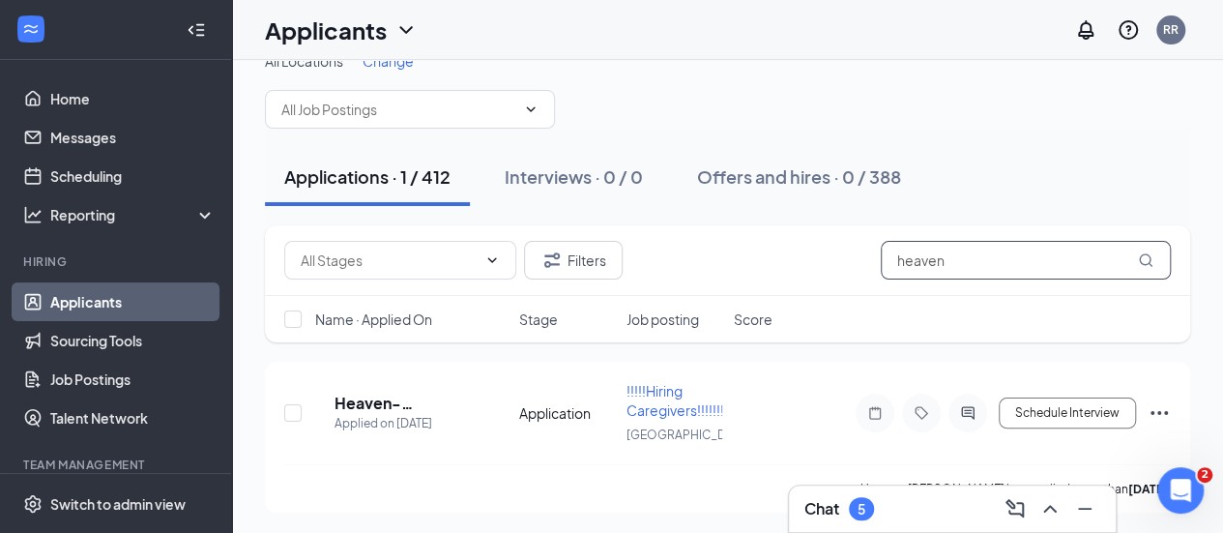
click at [940, 267] on input "heaven" at bounding box center [1026, 260] width 290 height 39
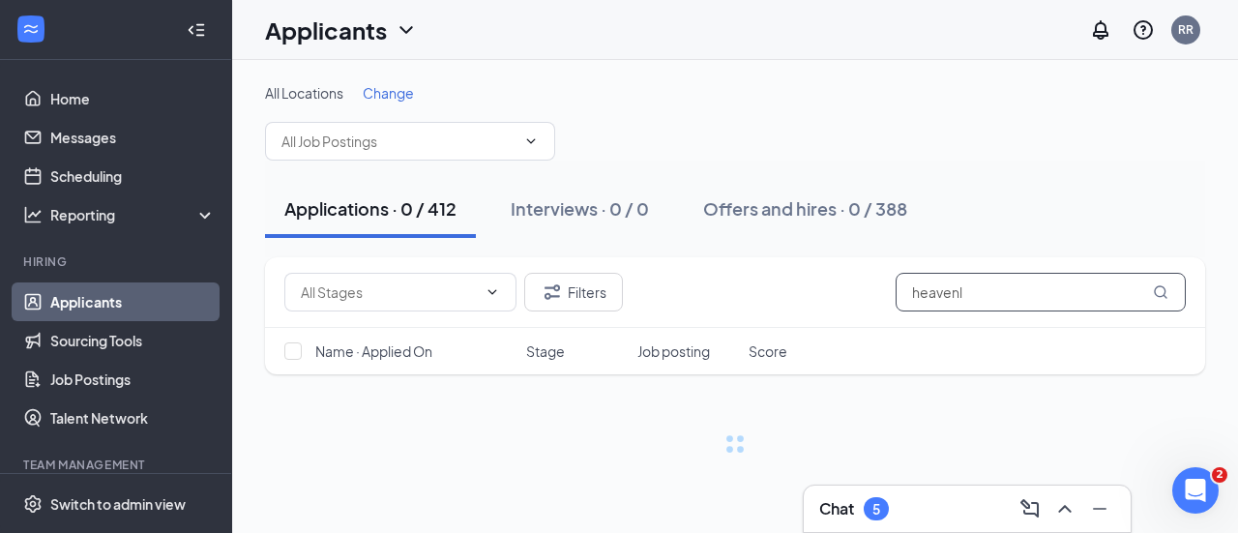
type input "heaven"
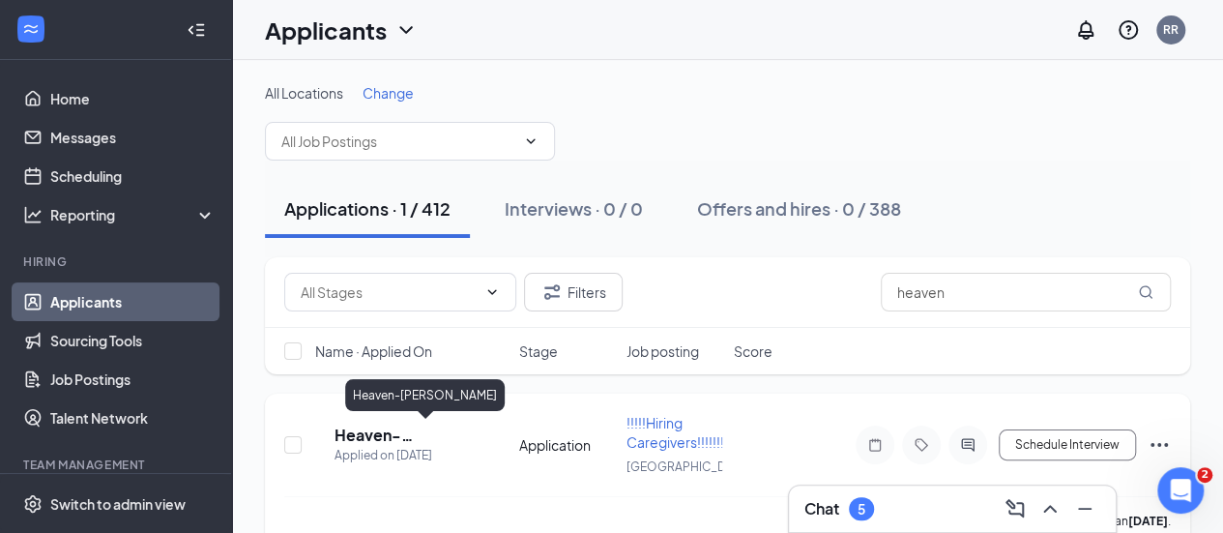
click at [393, 427] on h5 "Heaven-[PERSON_NAME]" at bounding box center [387, 435] width 105 height 21
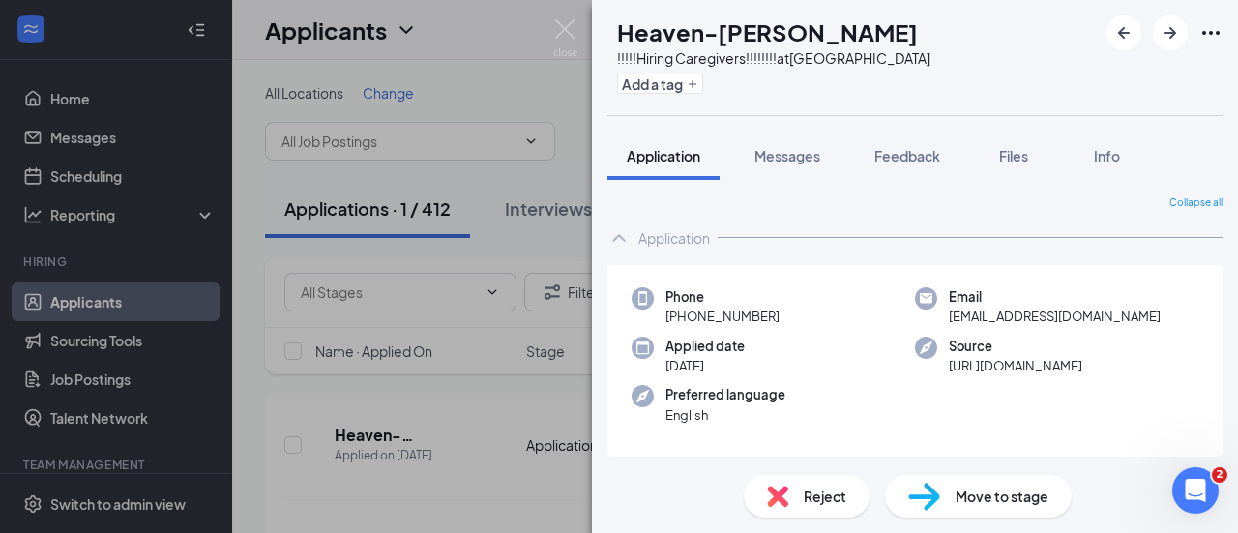
click at [1151, 378] on div "Phone [PHONE_NUMBER] Email [EMAIL_ADDRESS][DOMAIN_NAME] Applied date [DATE] Sou…" at bounding box center [914, 361] width 615 height 192
click at [984, 169] on button "Files" at bounding box center [1013, 156] width 77 height 48
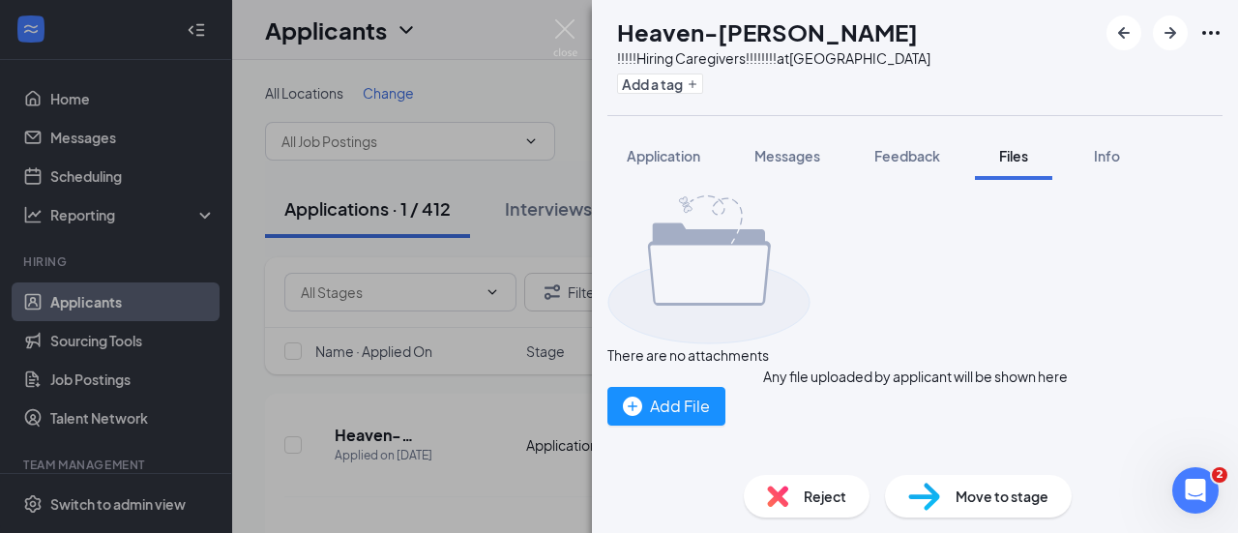
click at [1007, 163] on div "Files" at bounding box center [1013, 155] width 39 height 19
drag, startPoint x: 1098, startPoint y: 282, endPoint x: 671, endPoint y: 88, distance: 468.7
click at [671, 88] on button "Add a tag" at bounding box center [660, 84] width 86 height 20
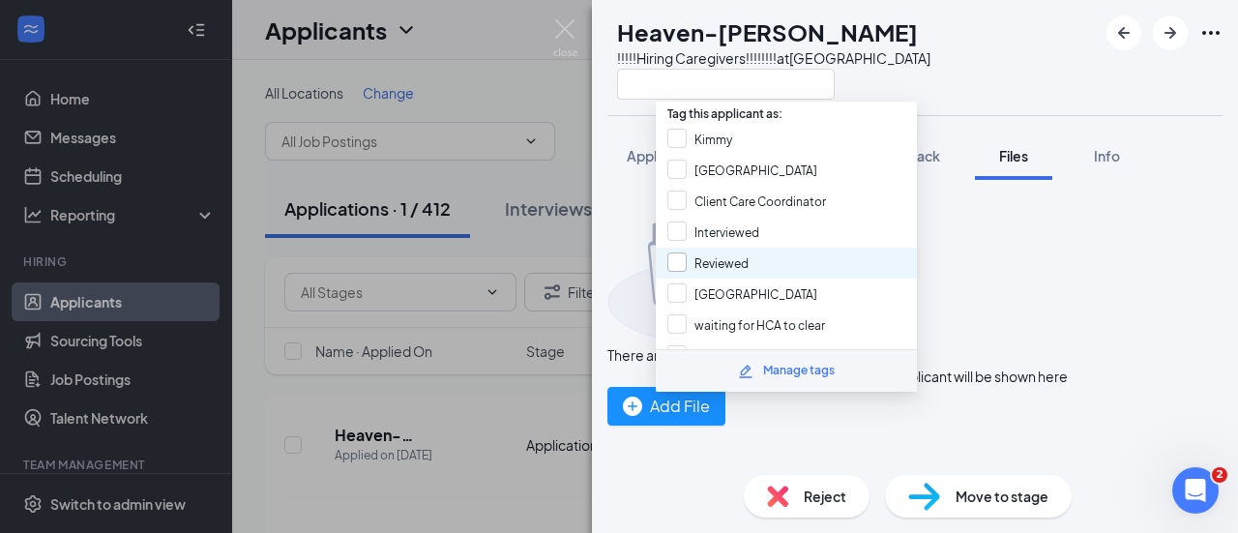
click at [729, 255] on input "Reviewed" at bounding box center [707, 262] width 81 height 21
checkbox input "true"
click at [918, 80] on div "HH Heaven-[PERSON_NAME] !!!!!Hiring Caregivers!!!!!!!! at [GEOGRAPHIC_DATA]" at bounding box center [915, 57] width 646 height 115
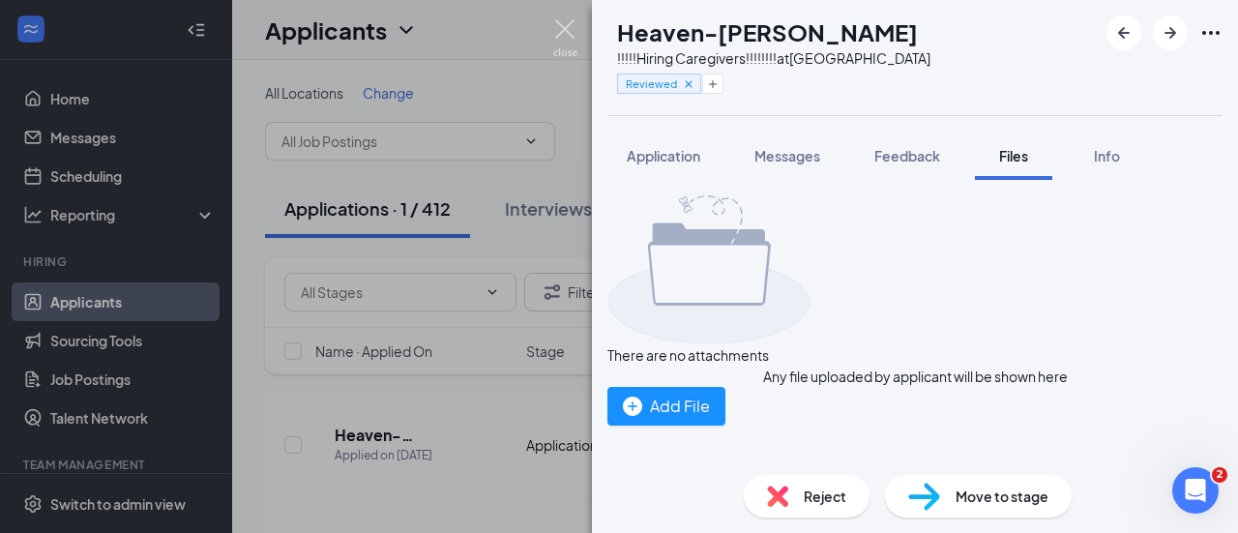
click at [557, 32] on img at bounding box center [565, 38] width 24 height 38
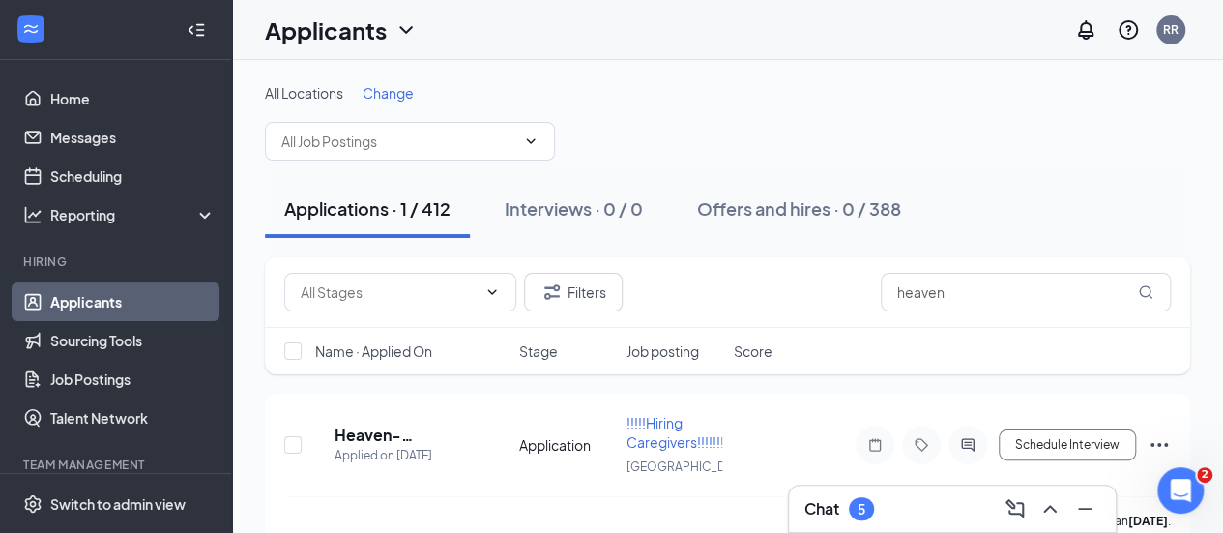
click at [954, 264] on div "Filters heaven" at bounding box center [728, 292] width 926 height 71
click at [952, 289] on input "heaven" at bounding box center [1026, 292] width 290 height 39
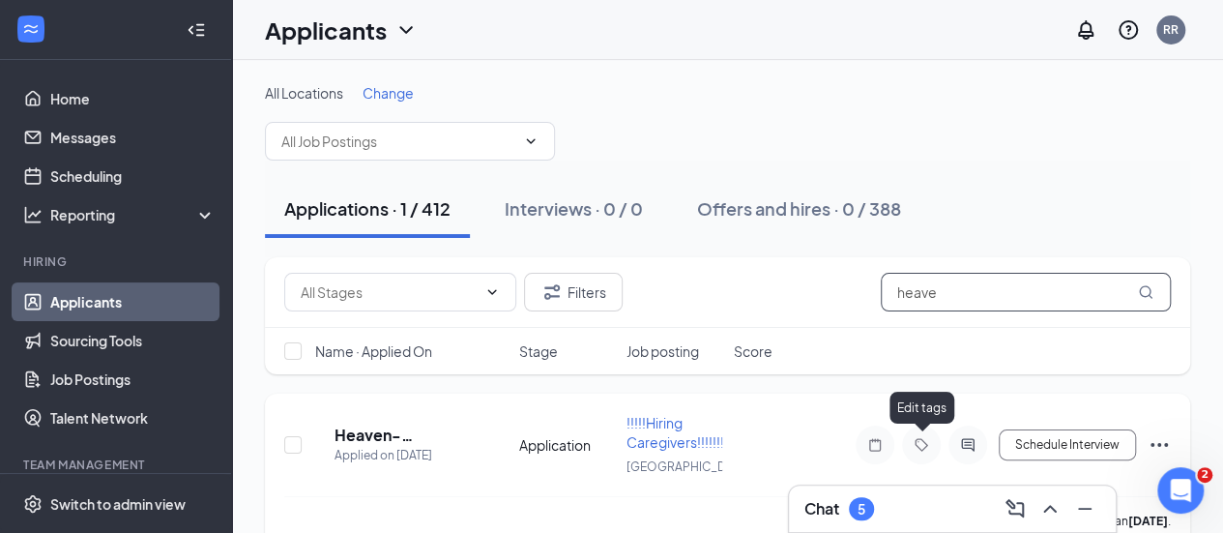
type input "heave"
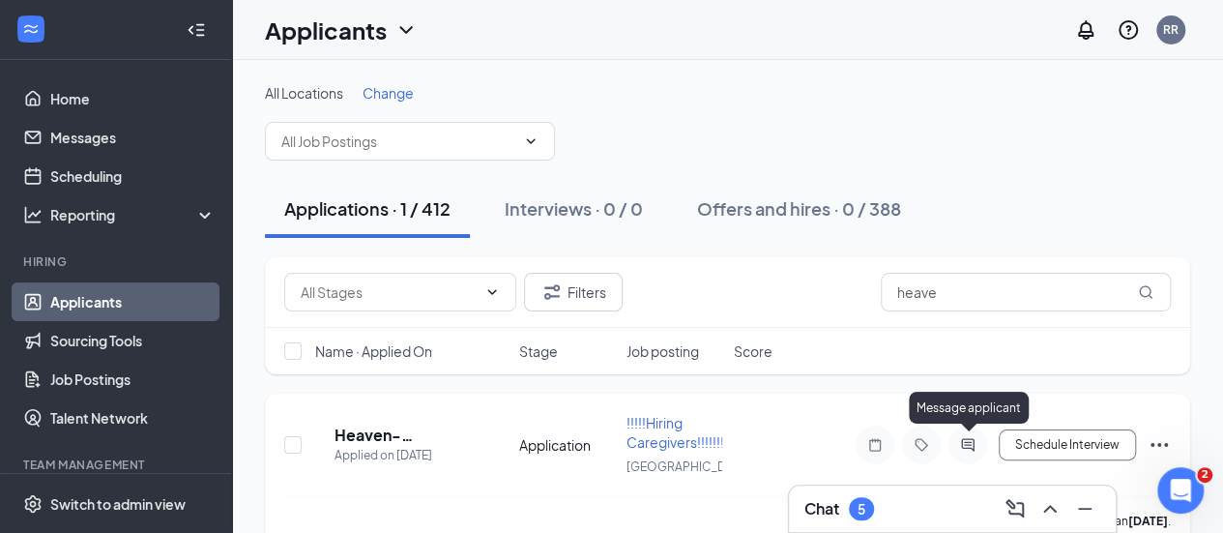
click at [966, 440] on icon "ActiveChat" at bounding box center [967, 444] width 13 height 13
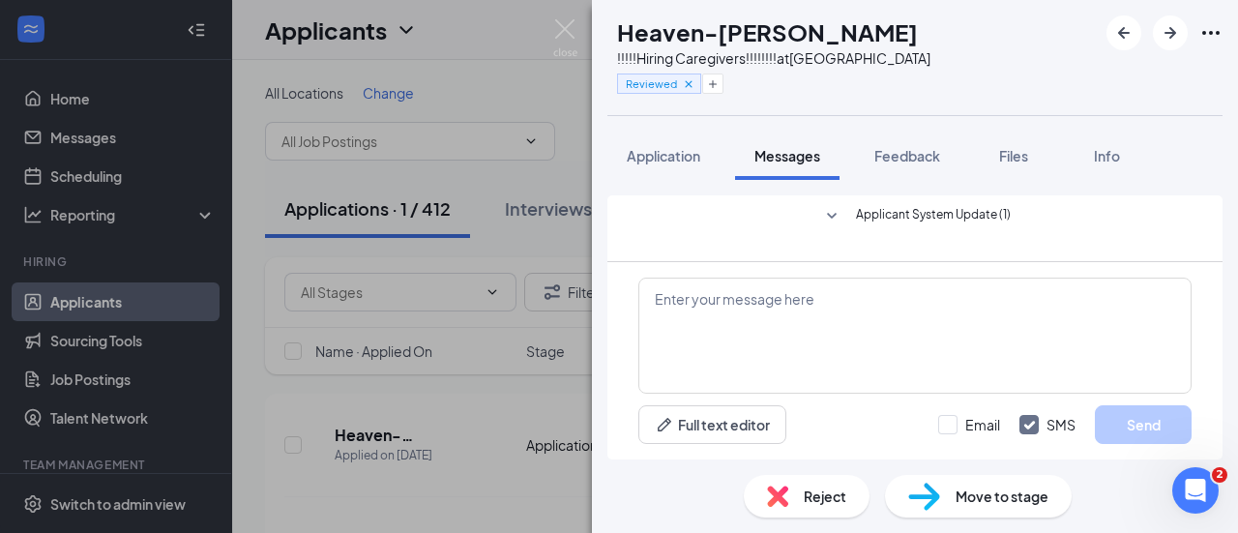
scroll to position [170, 0]
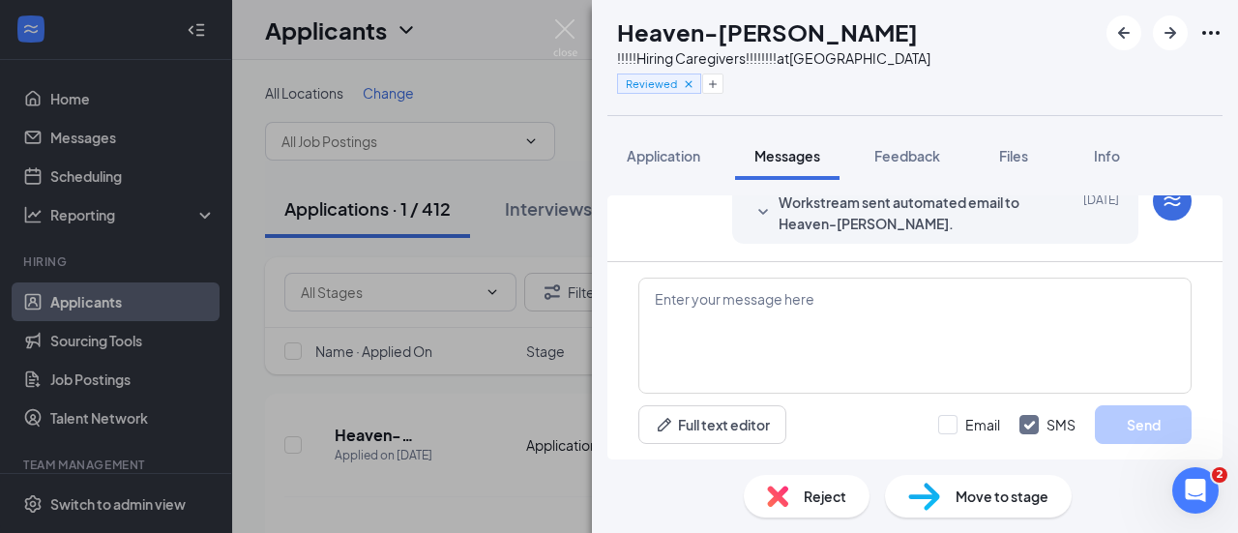
click at [816, 402] on div "Full text editor Email SMS Send" at bounding box center [914, 360] width 615 height 197
click at [817, 384] on textarea at bounding box center [914, 336] width 553 height 116
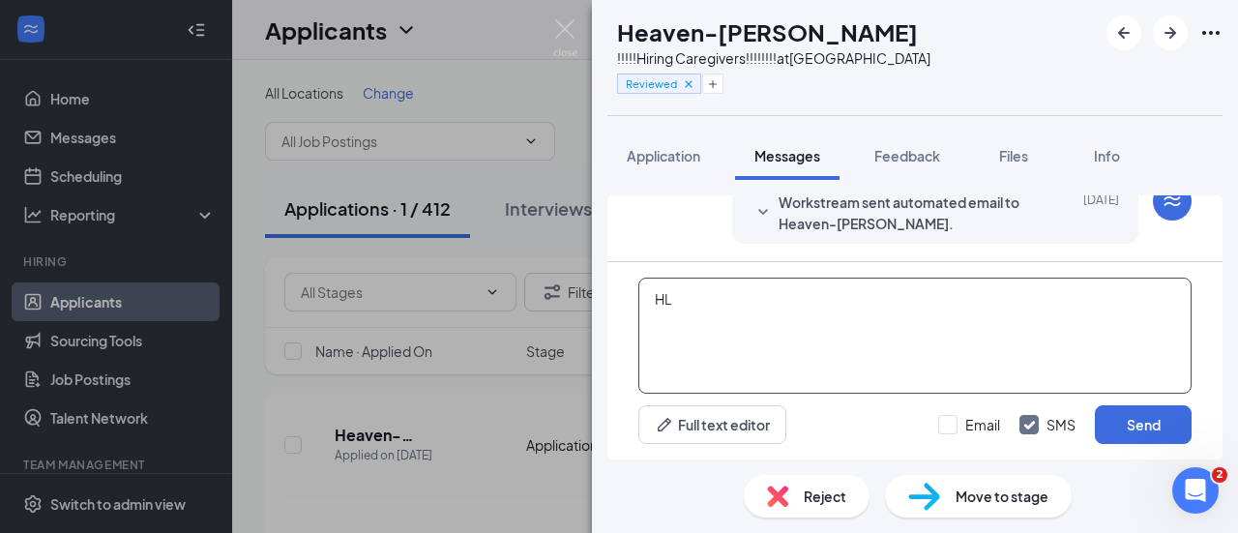
type textarea "H"
type textarea "E"
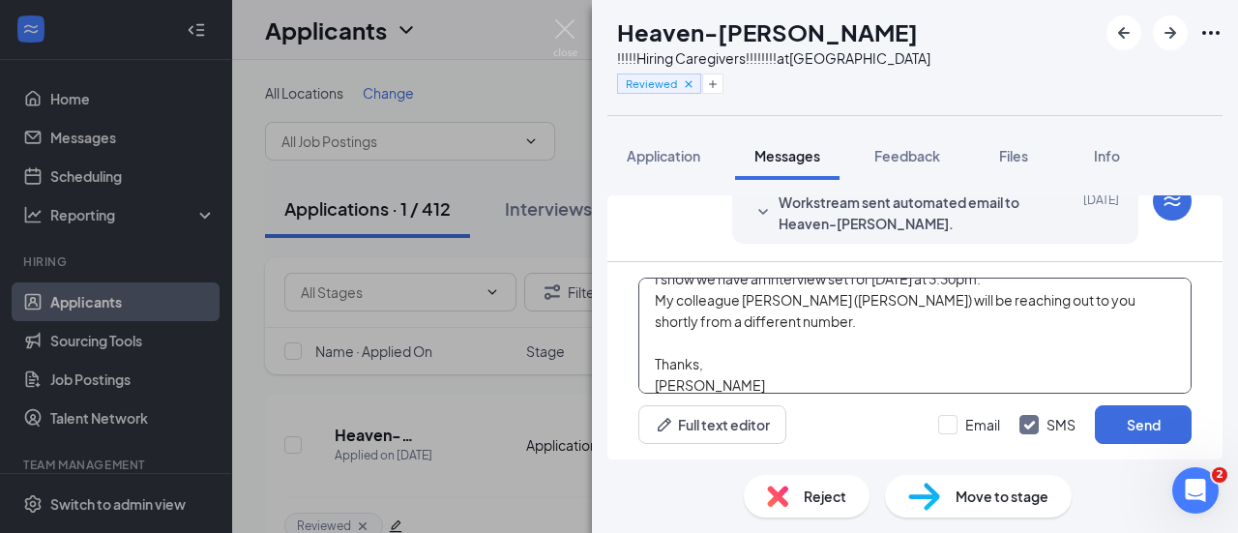
scroll to position [63, 0]
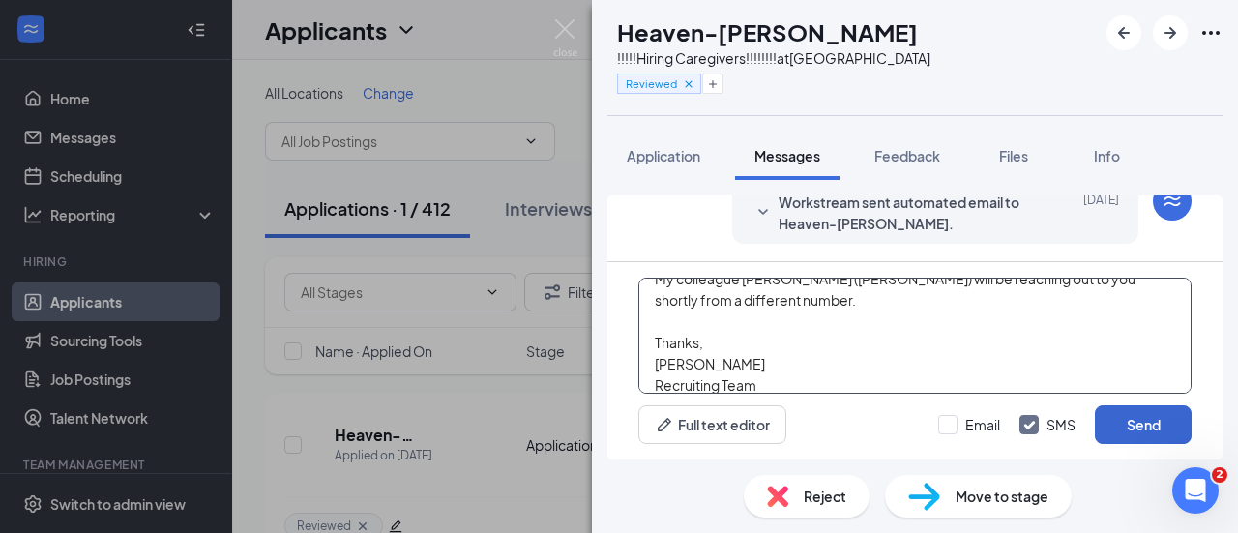
type textarea "Hello, I show we have an interview set for [DATE] at 3:30pm. My colleague [PERS…"
click at [1155, 430] on button "Send" at bounding box center [1143, 424] width 97 height 39
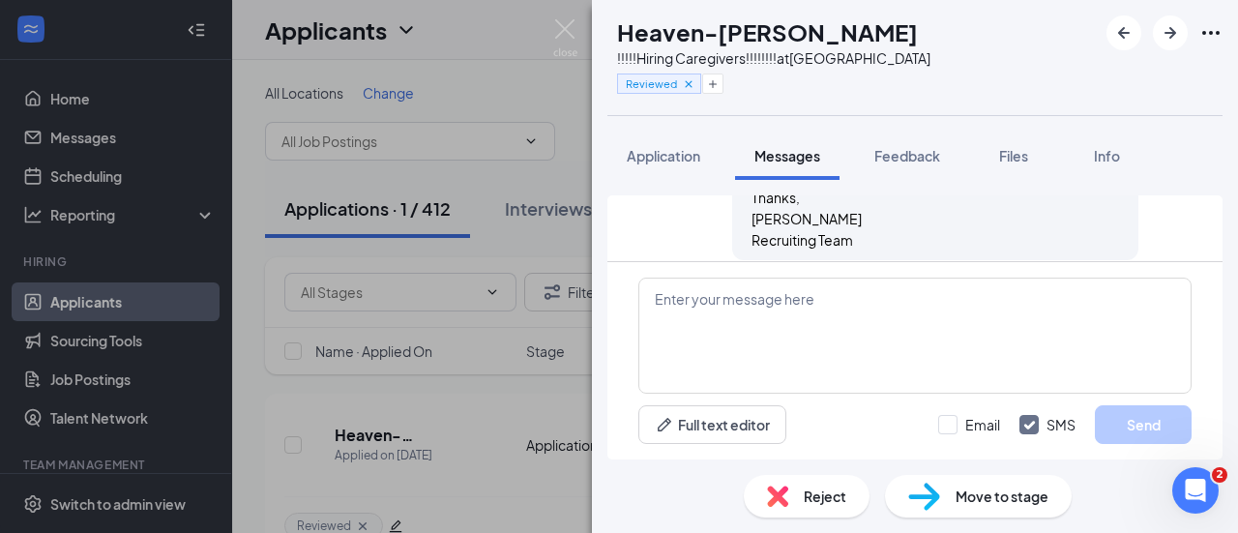
scroll to position [443, 0]
click at [557, 40] on img at bounding box center [565, 38] width 24 height 38
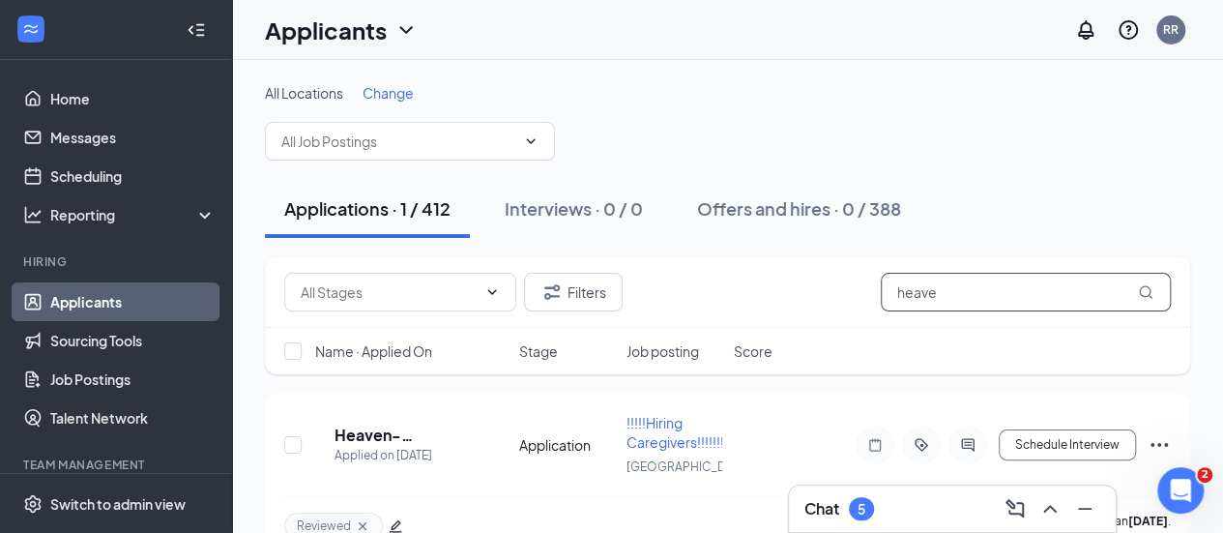
click at [950, 280] on input "heave" at bounding box center [1026, 292] width 290 height 39
click at [1048, 284] on input "heave" at bounding box center [1026, 292] width 290 height 39
type input "h"
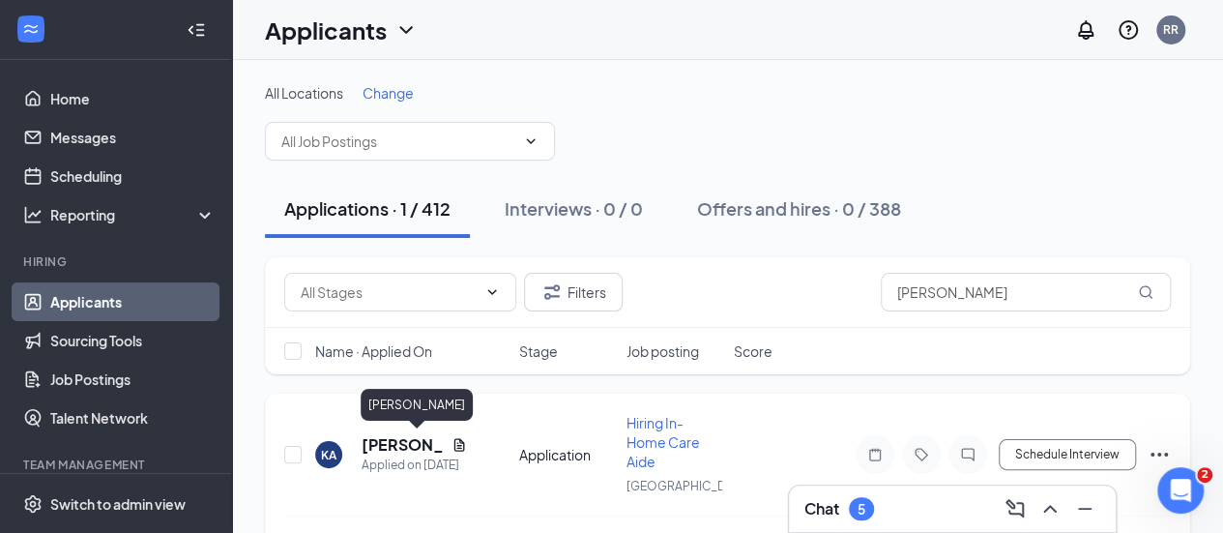
click at [393, 445] on h5 "[PERSON_NAME]" at bounding box center [403, 444] width 82 height 21
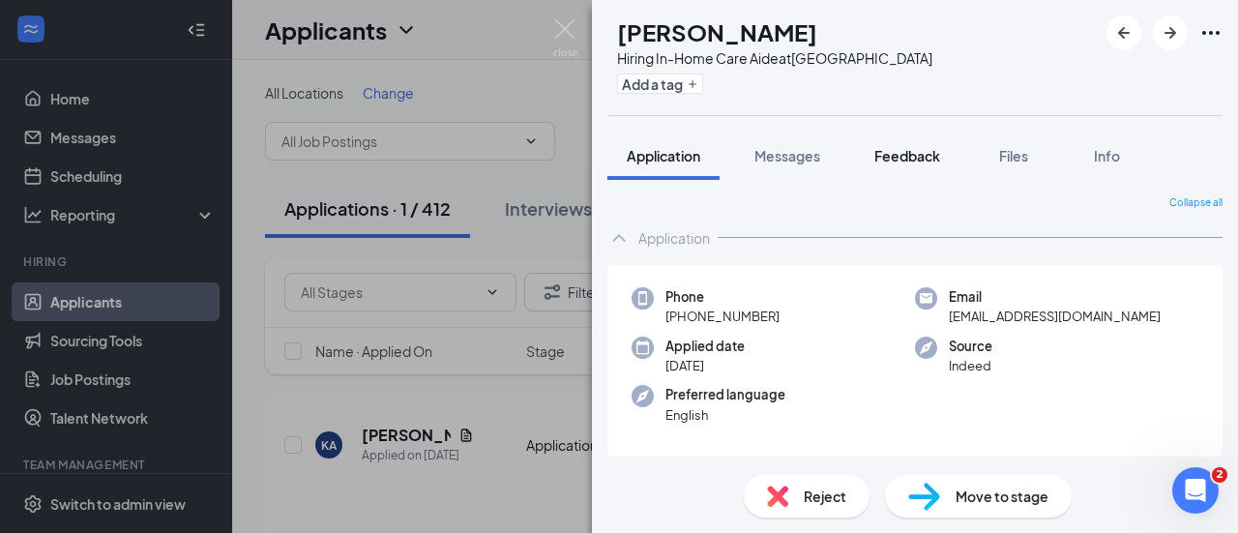
click at [880, 162] on span "Feedback" at bounding box center [907, 155] width 66 height 17
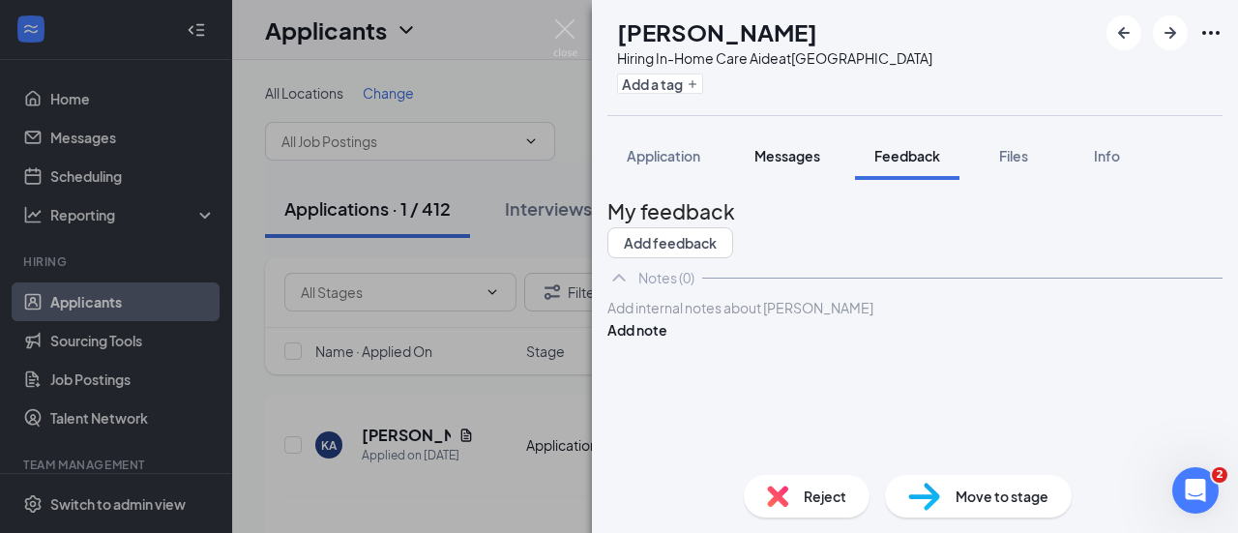
click at [803, 162] on span "Messages" at bounding box center [787, 155] width 66 height 17
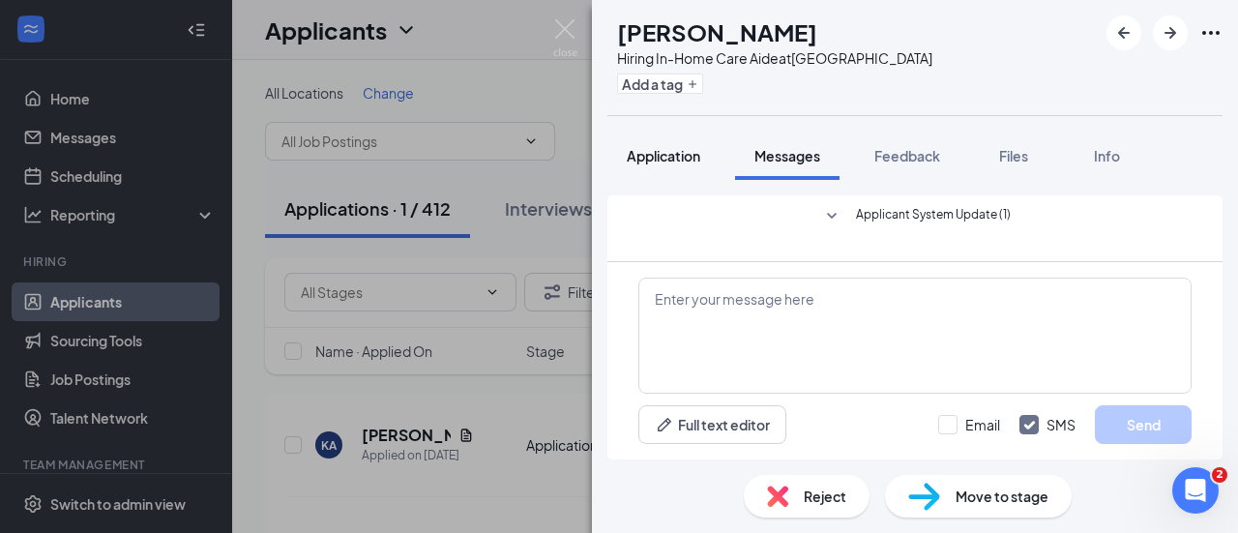
click at [671, 162] on span "Application" at bounding box center [664, 155] width 74 height 17
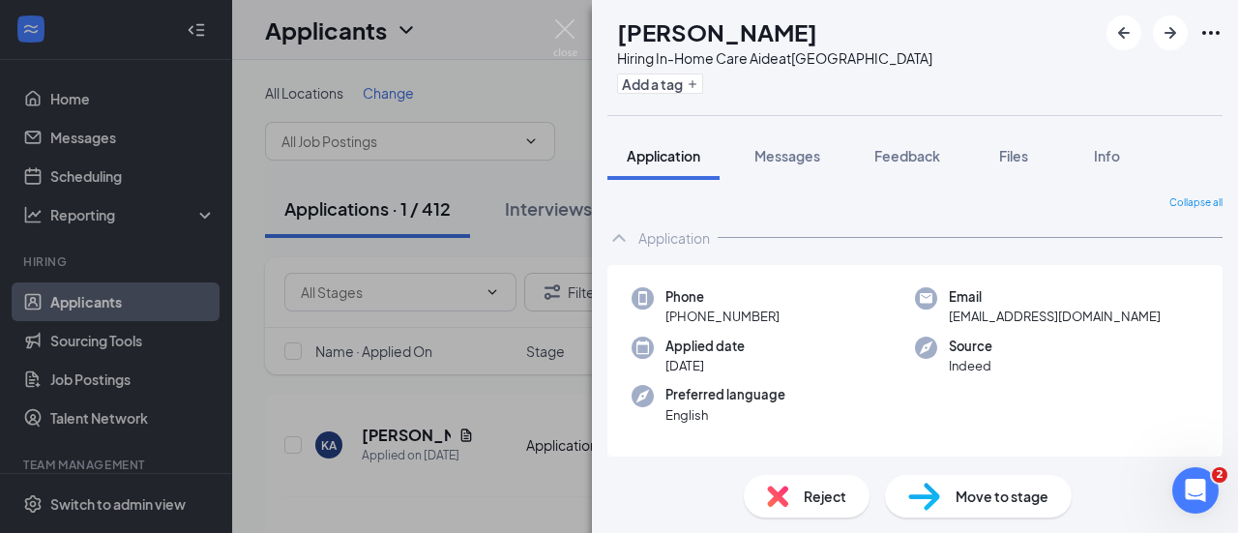
click at [1219, 293] on div "Collapse all Application Phone [PHONE_NUMBER] Email [EMAIL_ADDRESS][DOMAIN_NAME…" at bounding box center [915, 320] width 646 height 280
click at [1222, 295] on div "Collapse all Application Phone [PHONE_NUMBER] Email [EMAIL_ADDRESS][DOMAIN_NAME…" at bounding box center [915, 320] width 646 height 280
click at [784, 163] on div "Messages" at bounding box center [787, 155] width 66 height 19
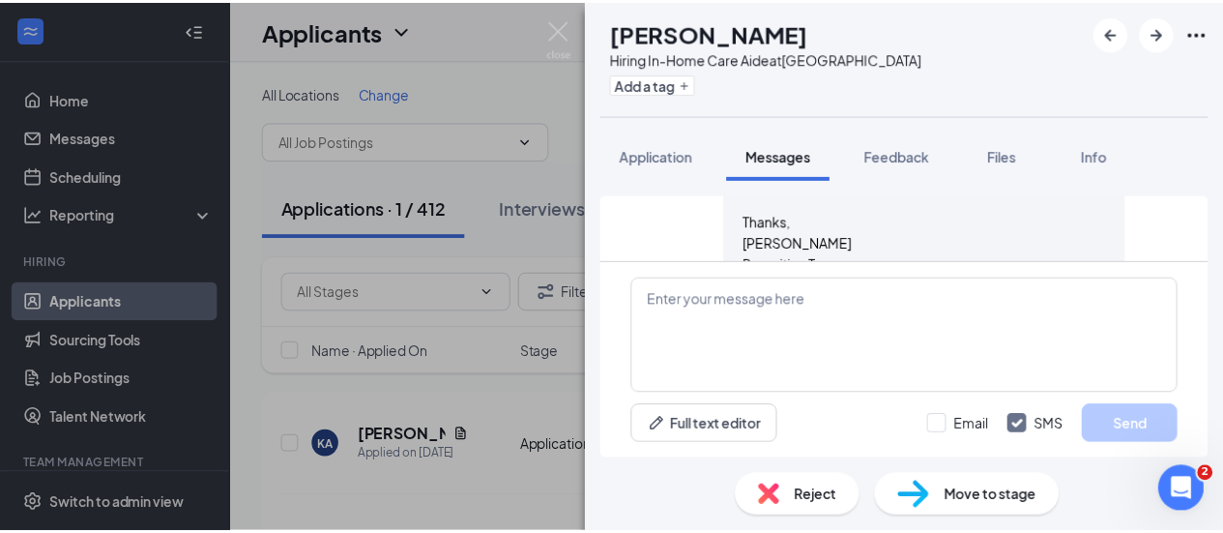
scroll to position [789, 0]
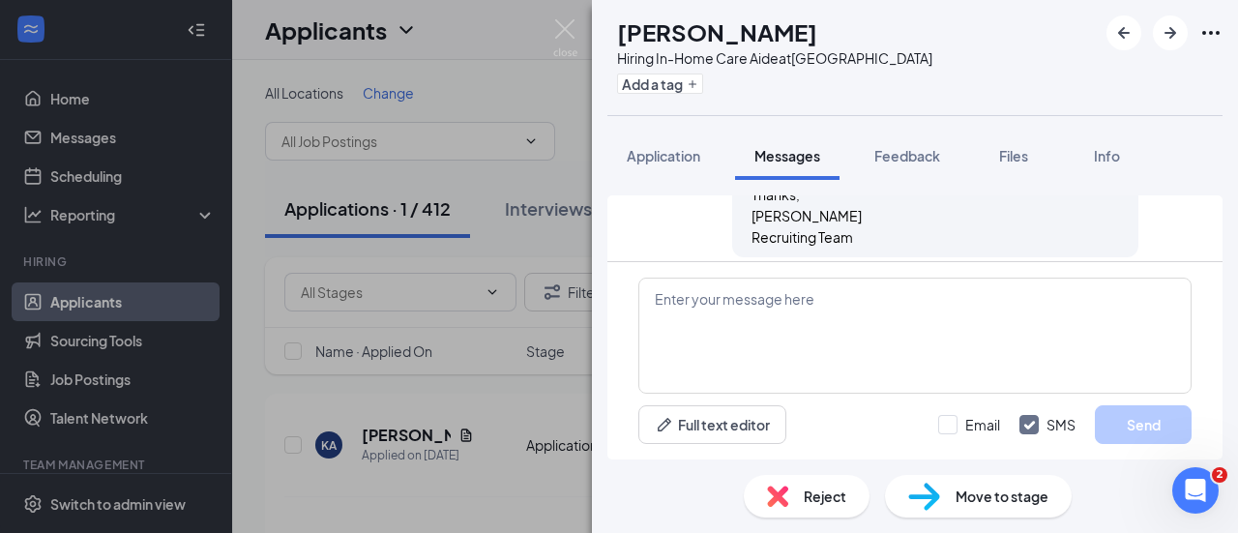
click at [547, 21] on div "KA [PERSON_NAME] Hiring In-Home Care Aide at [GEOGRAPHIC_DATA] Add a tag Applic…" at bounding box center [619, 266] width 1238 height 533
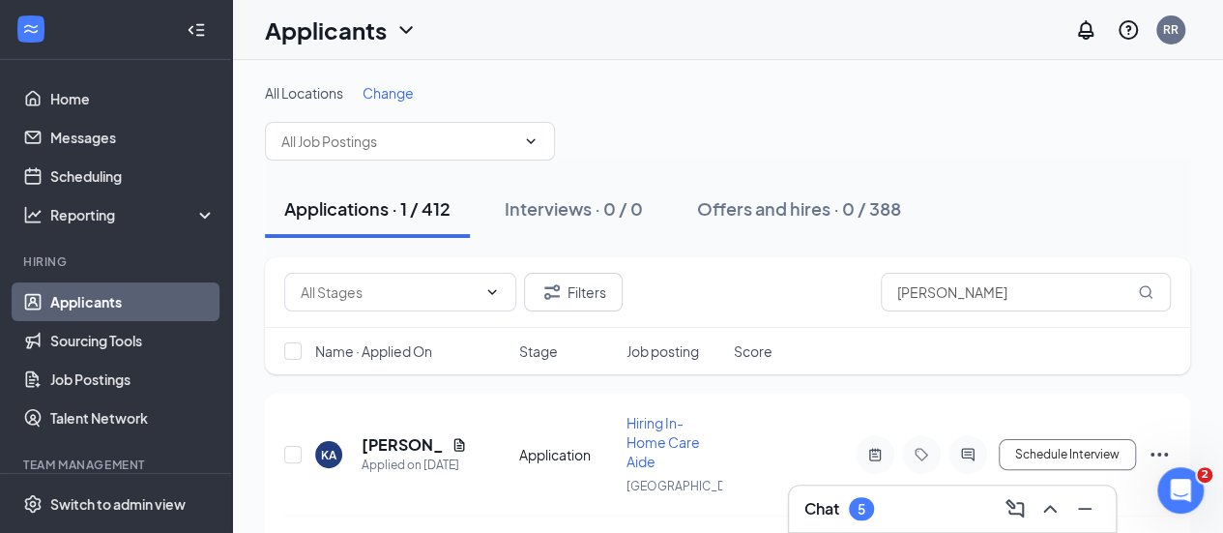
click at [799, 509] on div "Chat 5" at bounding box center [952, 509] width 327 height 46
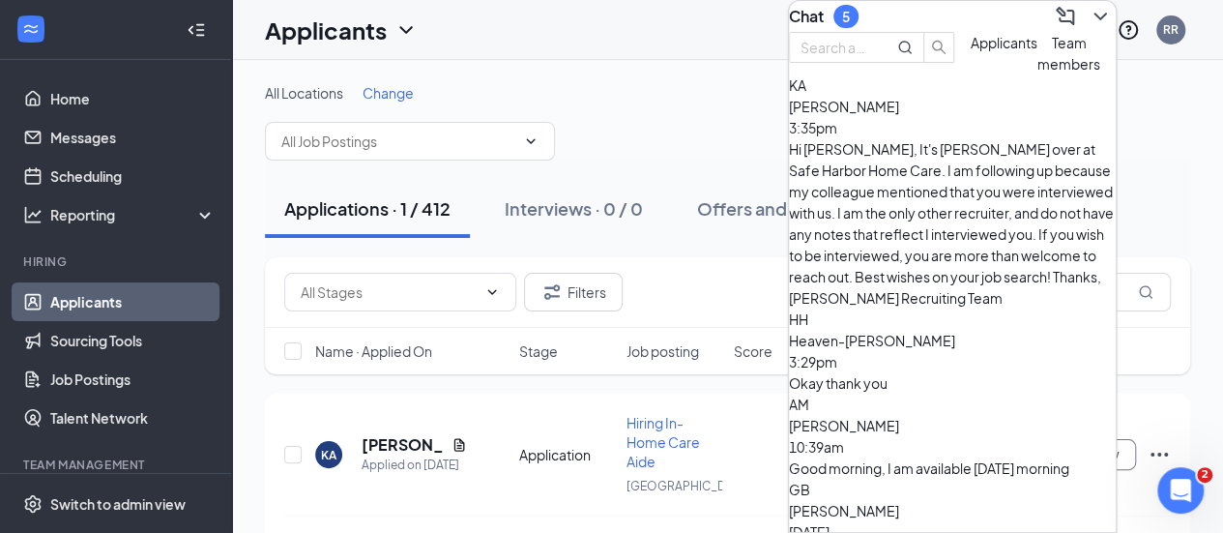
click at [917, 208] on div "Hi [PERSON_NAME], It's [PERSON_NAME] over at Safe Harbor Home Care. I am follow…" at bounding box center [952, 223] width 327 height 170
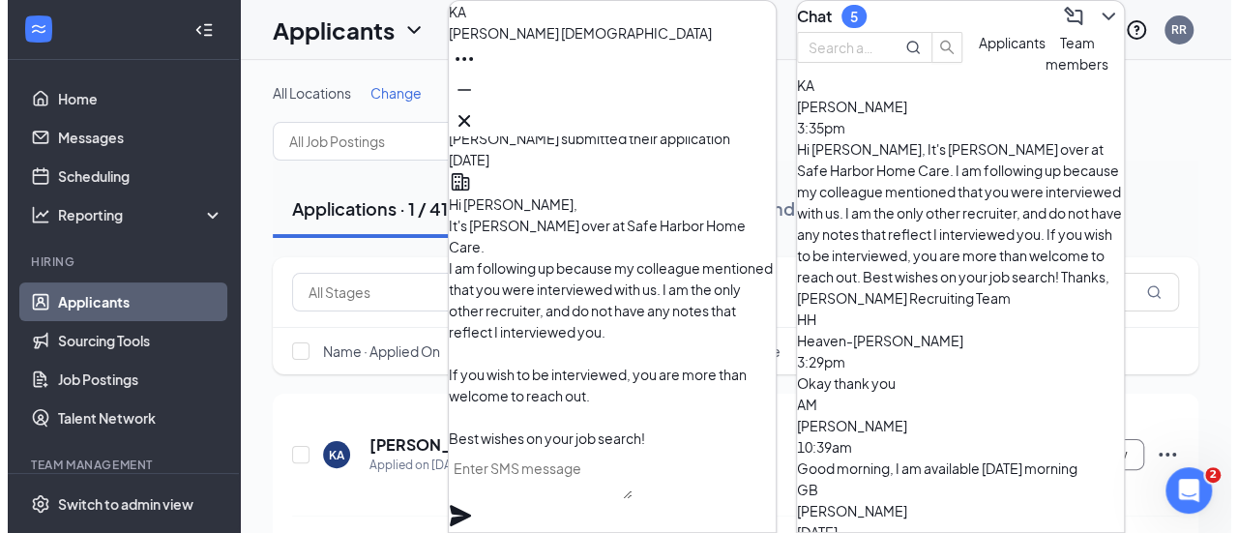
scroll to position [-121, 0]
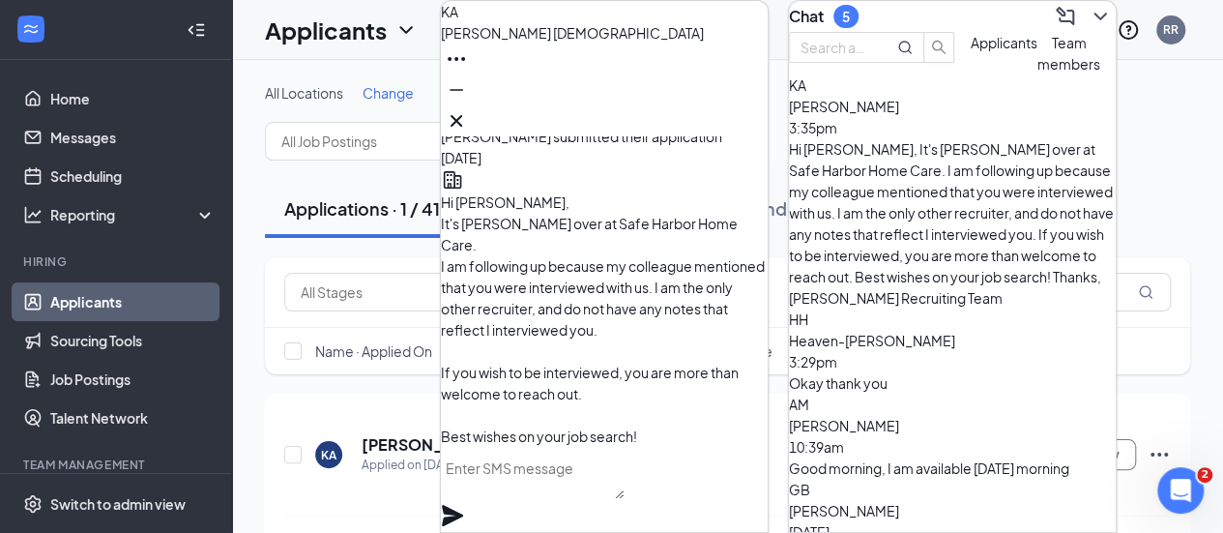
click at [1209, 393] on div "All Locations Change Applications · 1 / 412 Interviews · 0 / 0 Offers and hires…" at bounding box center [727, 323] width 991 height 527
click at [1091, 24] on icon "ChevronDown" at bounding box center [1100, 16] width 23 height 23
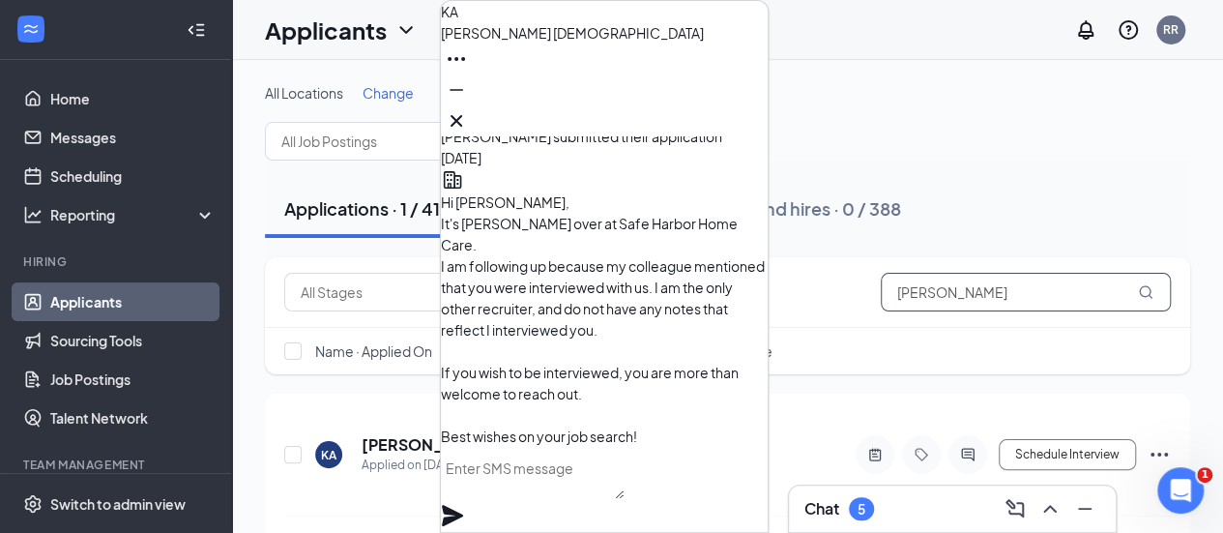
click at [1026, 298] on input "[PERSON_NAME]" at bounding box center [1026, 292] width 290 height 39
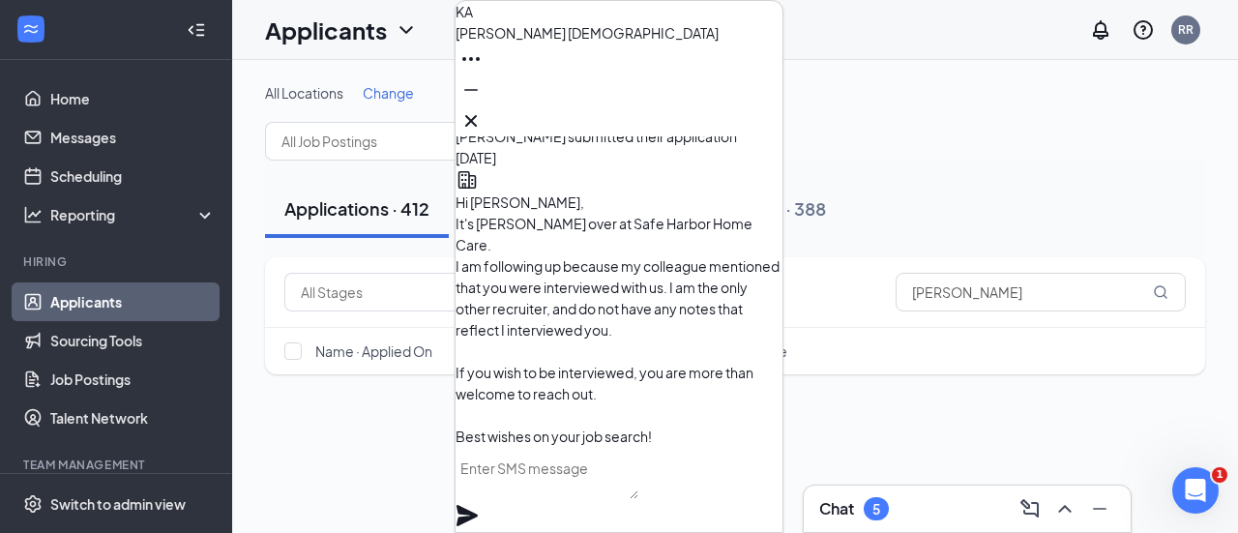
click at [486, 108] on button at bounding box center [471, 120] width 31 height 31
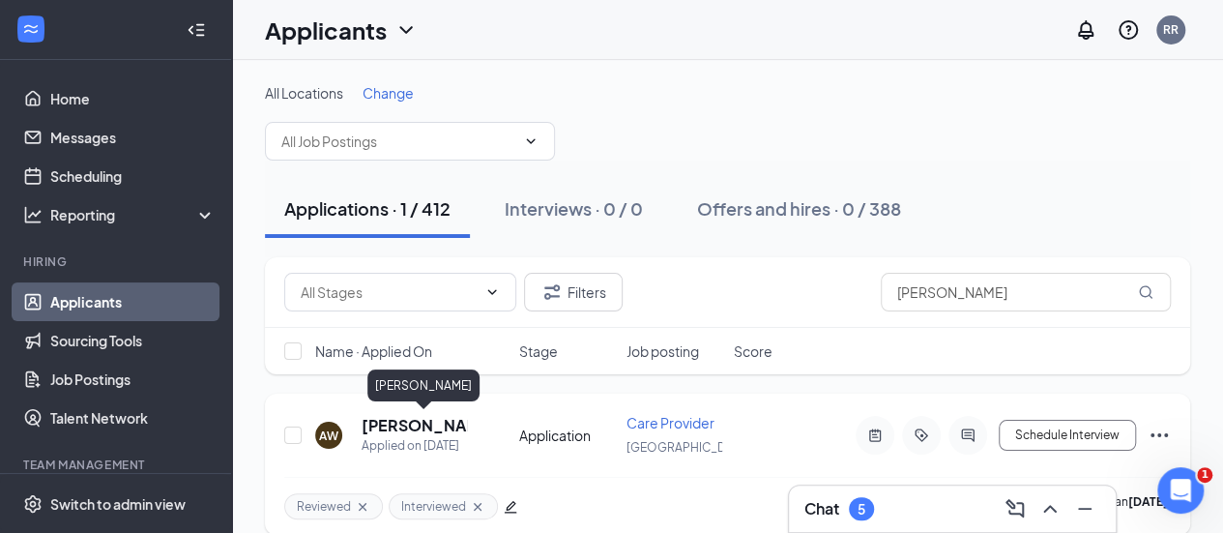
click at [405, 420] on h5 "[PERSON_NAME]" at bounding box center [414, 425] width 105 height 21
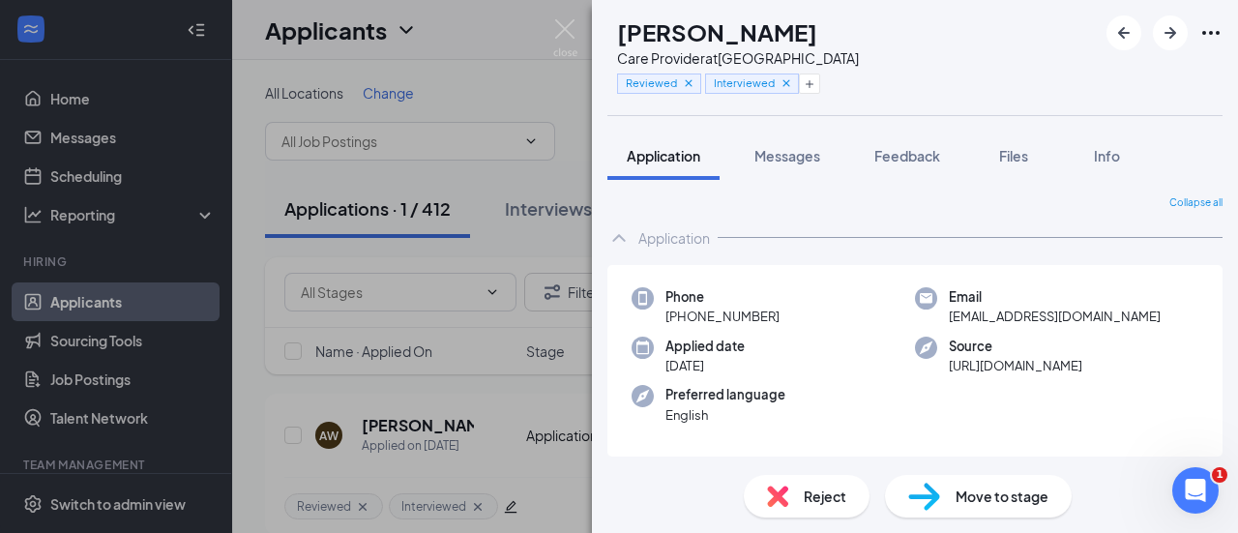
drag, startPoint x: 786, startPoint y: 307, endPoint x: 681, endPoint y: 319, distance: 106.2
click at [681, 319] on div "Phone [PHONE_NUMBER]" at bounding box center [773, 307] width 283 height 40
copy span "[PHONE_NUMBER]"
click at [561, 32] on img at bounding box center [565, 38] width 24 height 38
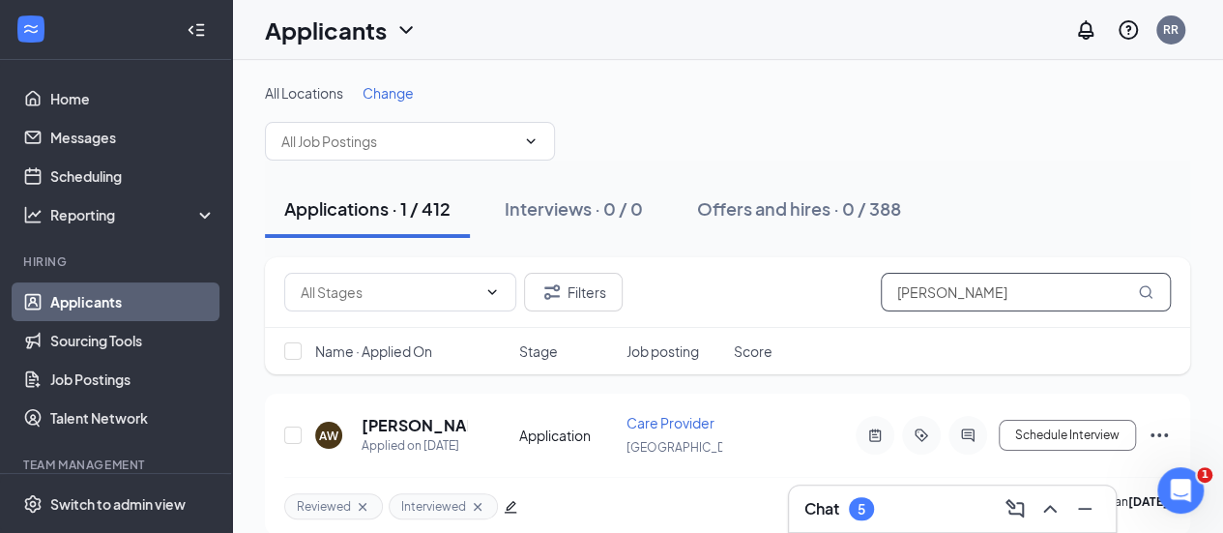
click at [930, 288] on input "[PERSON_NAME]" at bounding box center [1026, 292] width 290 height 39
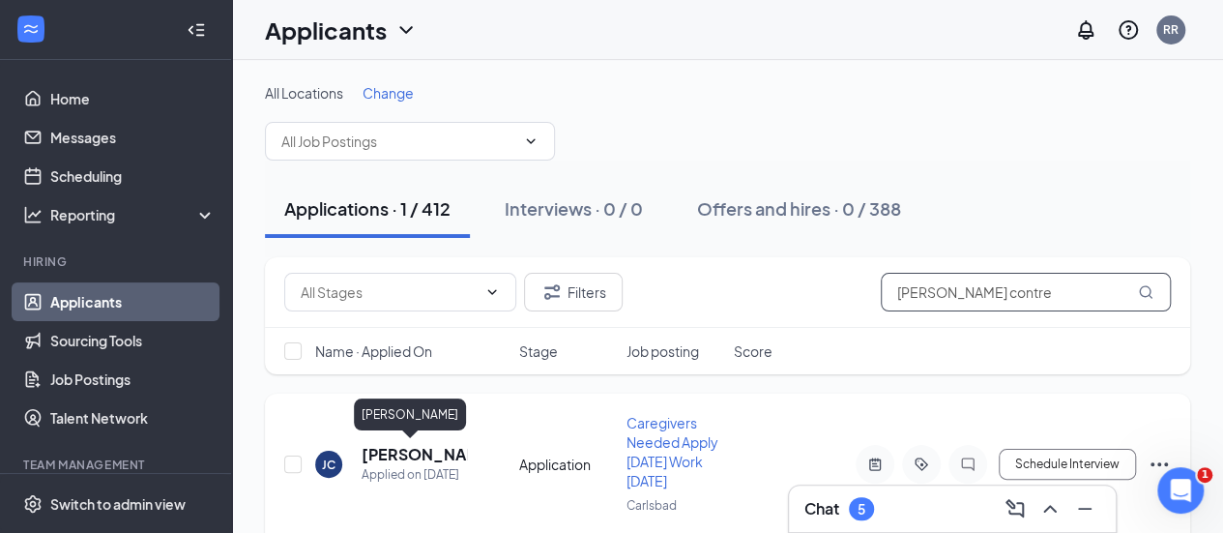
type input "[PERSON_NAME] contre"
click at [382, 457] on h5 "[PERSON_NAME]" at bounding box center [414, 454] width 105 height 21
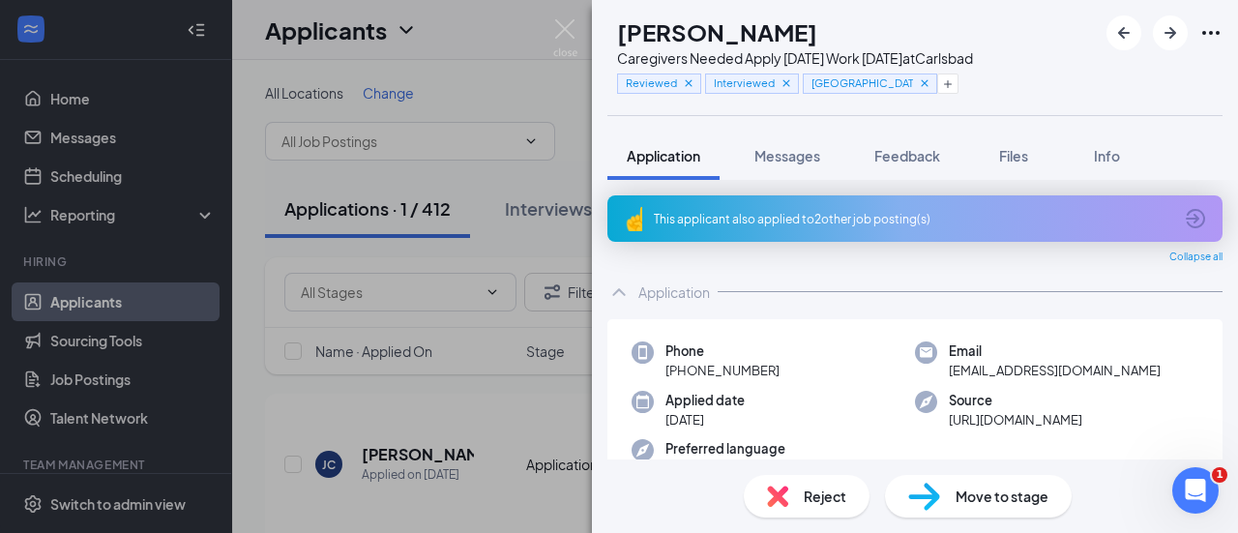
click at [1050, 364] on span "[EMAIL_ADDRESS][DOMAIN_NAME]" at bounding box center [1055, 370] width 212 height 19
copy span "[EMAIL_ADDRESS][DOMAIN_NAME]"
